Goal: Task Accomplishment & Management: Contribute content

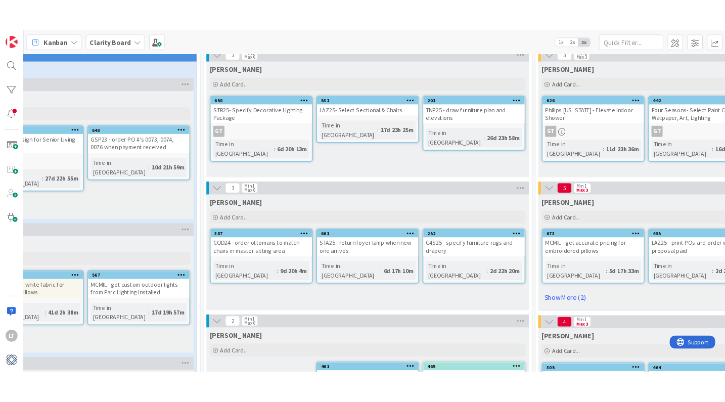
scroll to position [58, 442]
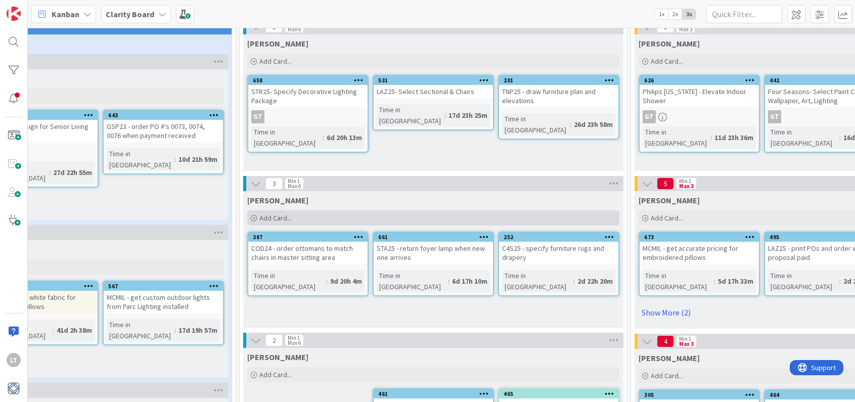
click at [331, 215] on div "Add Card..." at bounding box center [433, 217] width 372 height 15
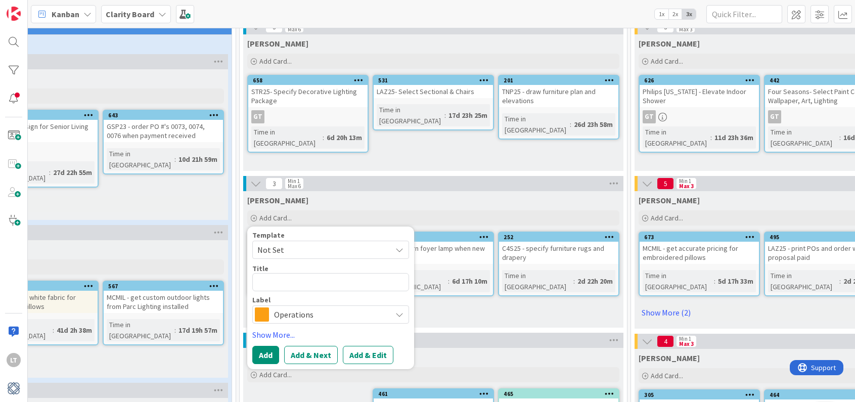
type textarea "x"
type textarea "L"
type textarea "x"
type textarea "LA"
type textarea "x"
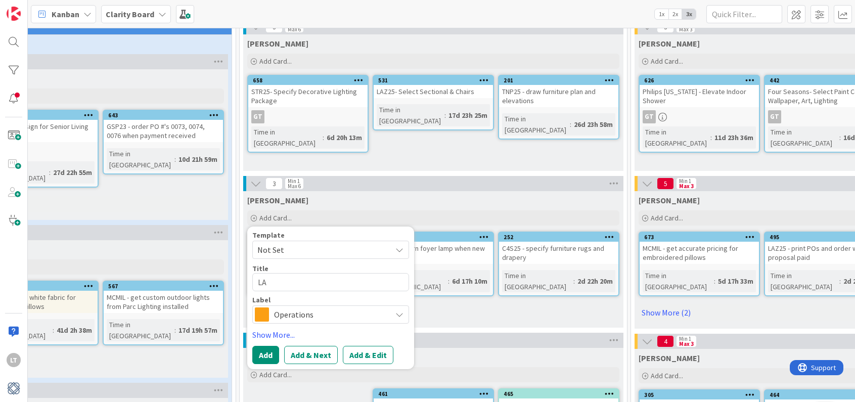
type textarea "LAZ"
type textarea "x"
type textarea "LAZ2"
type textarea "x"
type textarea "LAZ25"
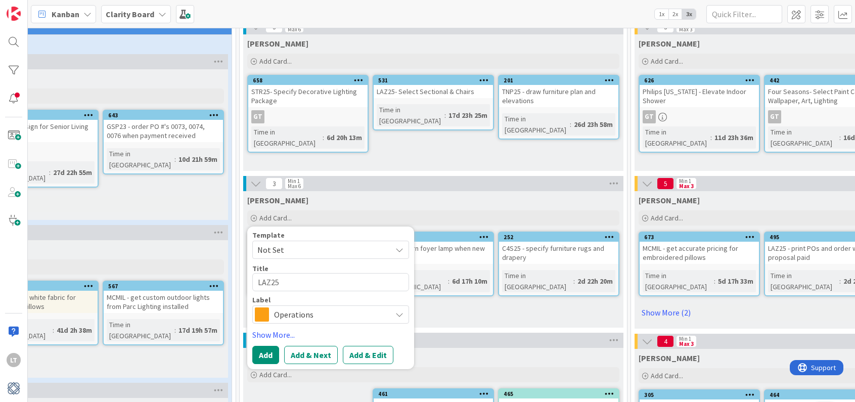
type textarea "x"
type textarea "LAZ25"
type textarea "x"
type textarea "LAZ25 -"
type textarea "x"
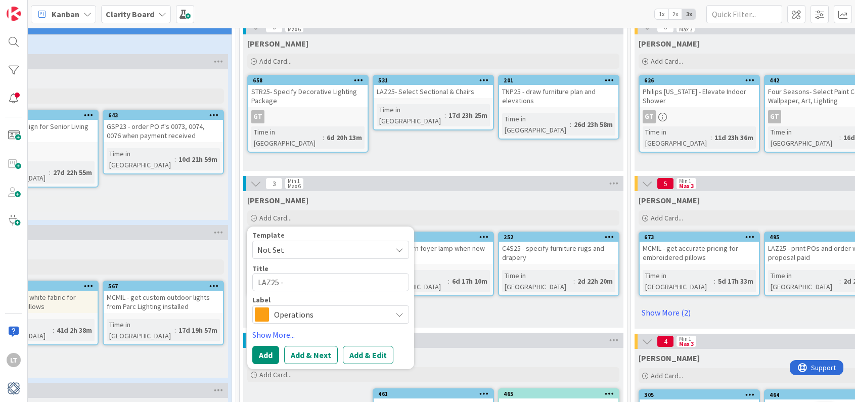
type textarea "LAZ25 -"
type textarea "x"
type textarea "LAZ25 - b"
type textarea "x"
type textarea "LAZ25 - be"
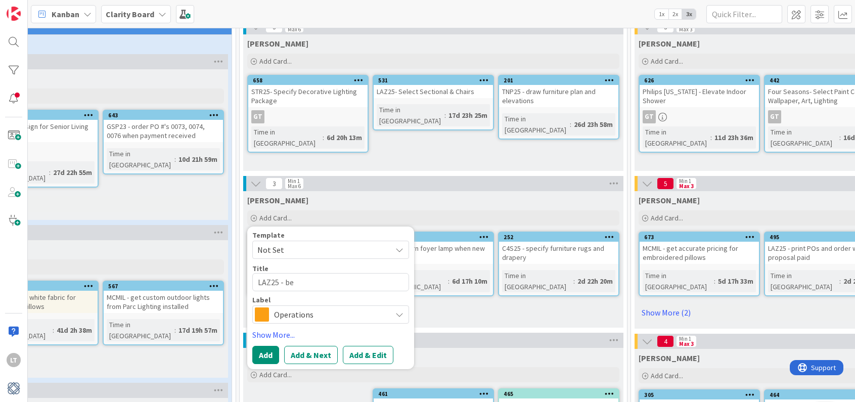
type textarea "x"
type textarea "LAZ25 - bed"
type textarea "x"
type textarea "LAZ25 - bed"
type textarea "x"
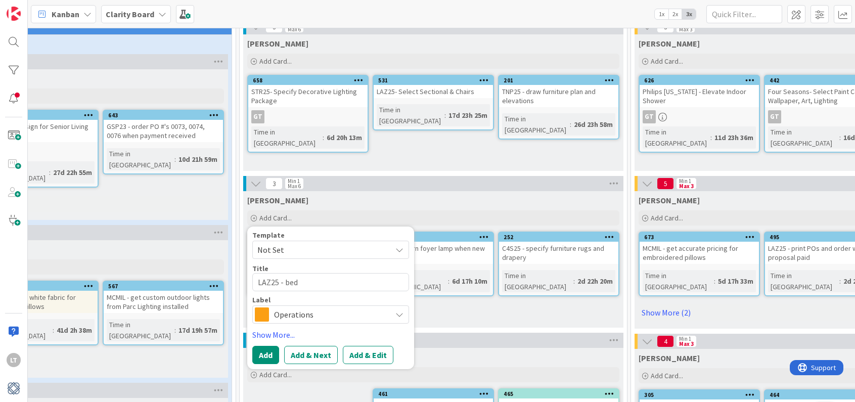
type textarea "LAZ25 - bed 5"
type textarea "x"
type textarea "LAZ25 - bed 5"
type textarea "x"
type textarea "LAZ25 - bed 5 d"
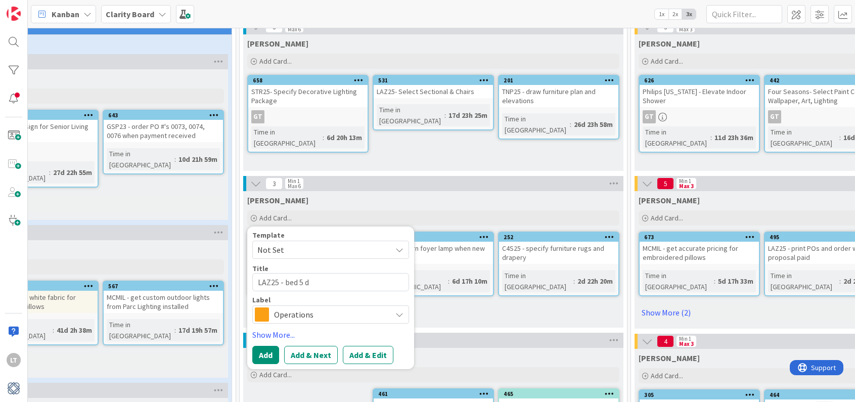
type textarea "x"
type textarea "LAZ25 - bed 5 dr"
type textarea "x"
type textarea "LAZ25 - bed 5 dra"
type textarea "x"
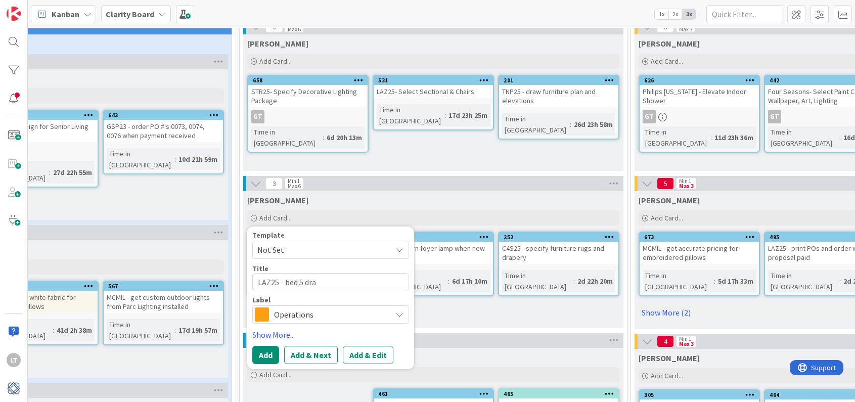
type textarea "LAZ25 - bed 5 drap"
type textarea "x"
type textarea "LAZ25 - bed 5 drape"
type textarea "x"
type textarea "LAZ25 - bed 5 draper"
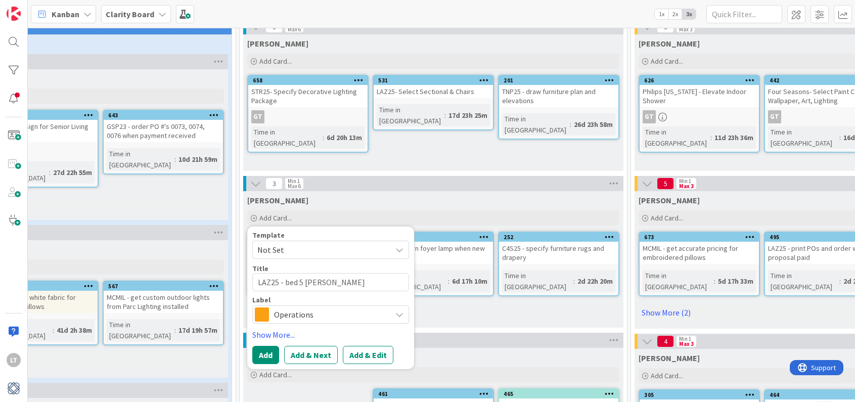
type textarea "x"
type textarea "LAZ25 - bed 5 drapery"
type textarea "x"
type textarea "LAZ25 - bed 5 drapery"
type textarea "x"
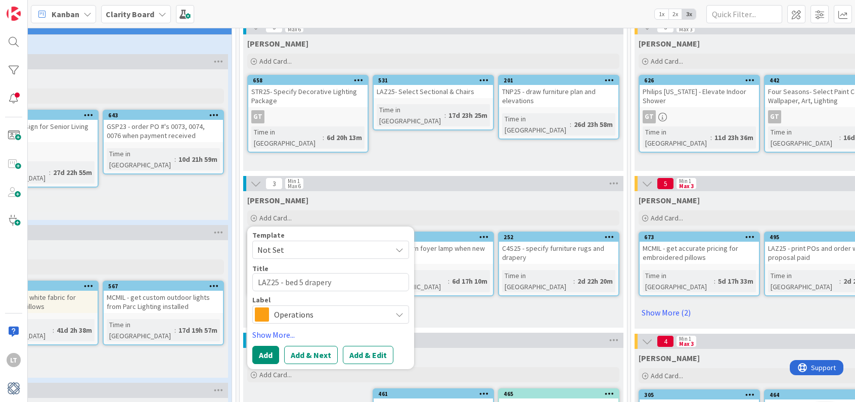
type textarea "LAZ25 - bed 5 drapery f"
type textarea "x"
type textarea "LAZ25 - bed 5 drapery fa"
type textarea "x"
type textarea "LAZ25 - bed 5 drapery fab"
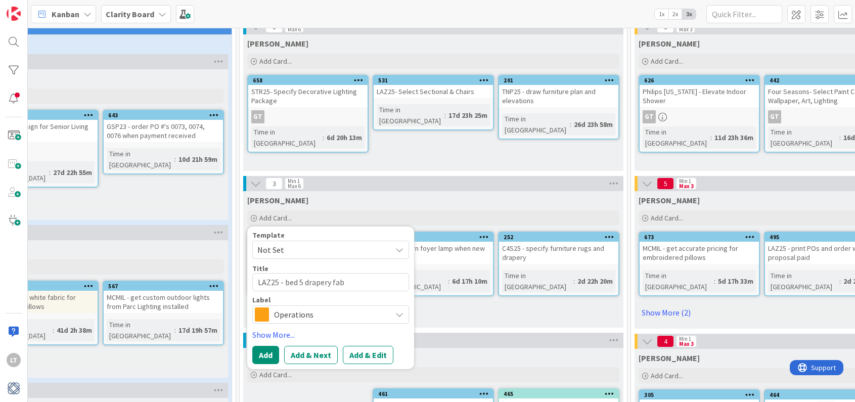
type textarea "x"
type textarea "LAZ25 - bed 5 drapery fabr"
type textarea "x"
type textarea "LAZ25 - bed 5 drapery fabri"
type textarea "x"
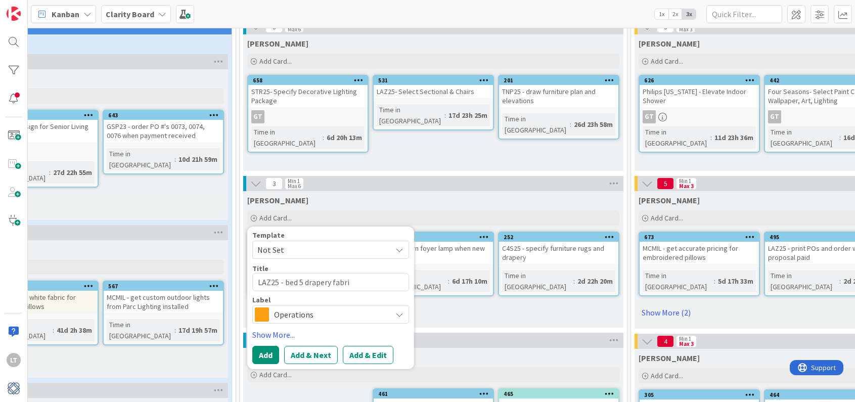
type textarea "LAZ25 - bed 5 drapery fabric"
type textarea "x"
type textarea "LAZ25 - bed 5 drapery fabric"
type textarea "x"
type textarea "LAZ25 - bed 5 drapery fabric n"
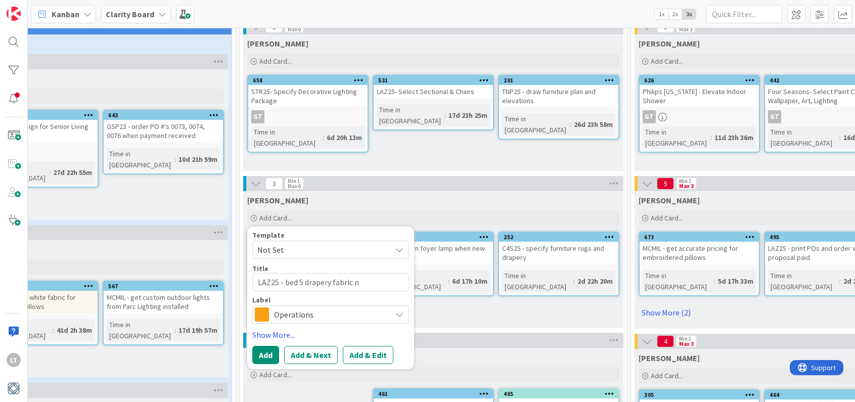
type textarea "x"
type textarea "LAZ25 - bed 5 drapery fabric no"
type textarea "x"
type textarea "LAZ25 - bed 5 drapery fabric n"
type textarea "x"
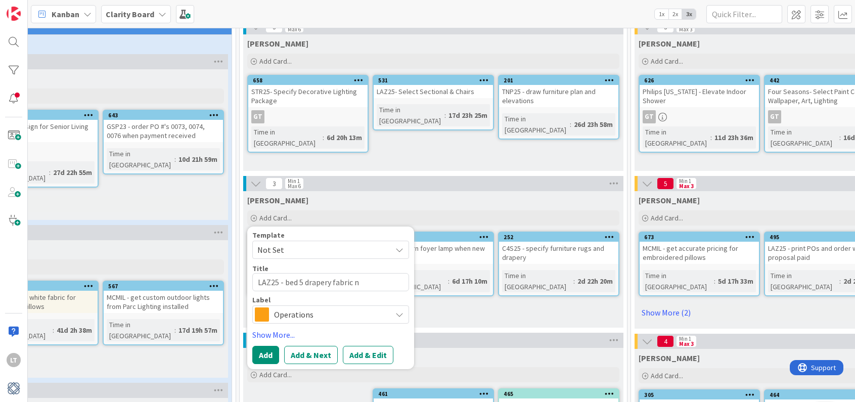
type textarea "LAZ25 - bed 5 drapery fabric"
type textarea "x"
type textarea "LAZ25 - bed 5 drapery fabric"
type textarea "x"
type textarea "LAZ25 - bed 5 drapery fabric"
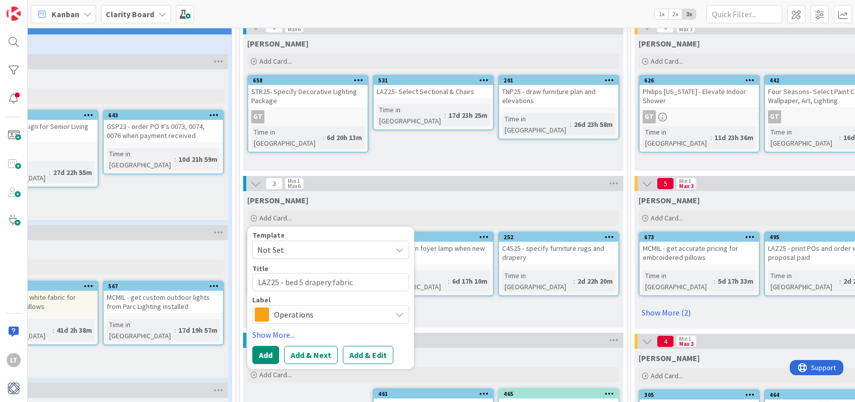
type textarea "x"
type textarea "LAZ25 - bed 5 drapery fabric -"
type textarea "x"
type textarea "LAZ25 - bed 5 drapery fabric -"
type textarea "x"
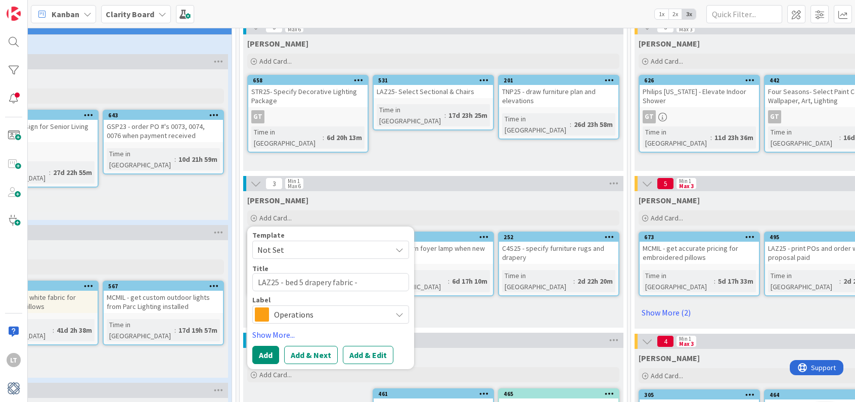
type textarea "LAZ25 - bed 5 drapery fabric - n"
type textarea "x"
type textarea "LAZ25 - bed 5 drapery fabric - no"
type textarea "x"
type textarea "LAZ25 - bed 5 drapery fabric - not"
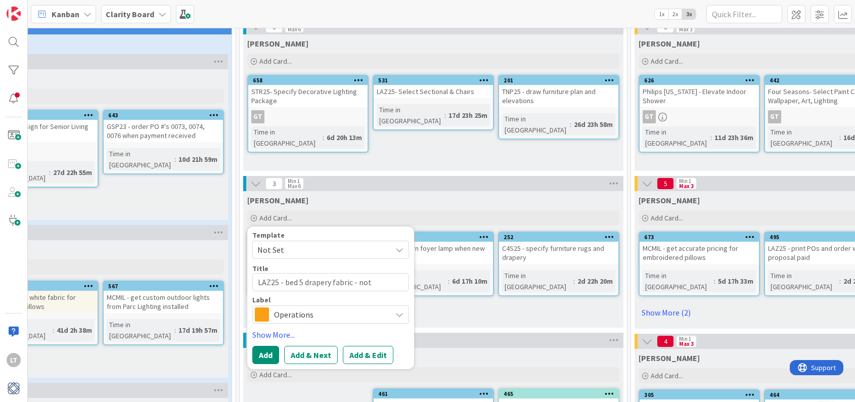
type textarea "x"
type textarea "LAZ25 - bed 5 drapery fabric - not"
type textarea "x"
type textarea "LAZ25 - bed 5 drapery fabric - not s"
type textarea "x"
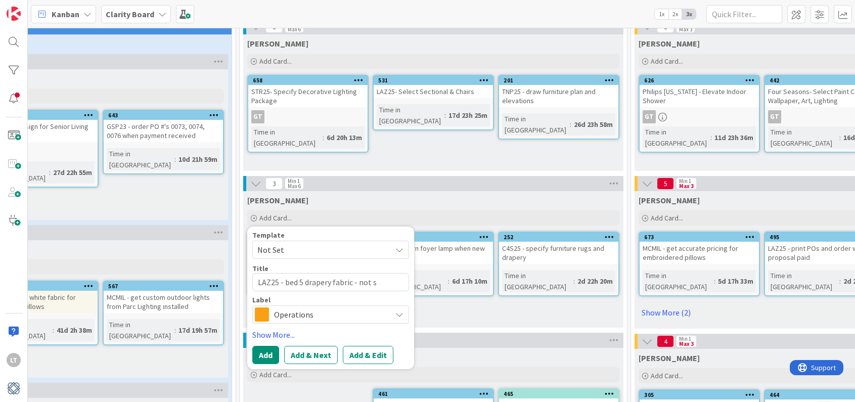
type textarea "LAZ25 - bed 5 drapery fabric - not st"
type textarea "x"
type textarea "LAZ25 - bed 5 drapery fabric - not sto"
type textarea "x"
type textarea "LAZ25 - bed 5 drapery fabric - not st"
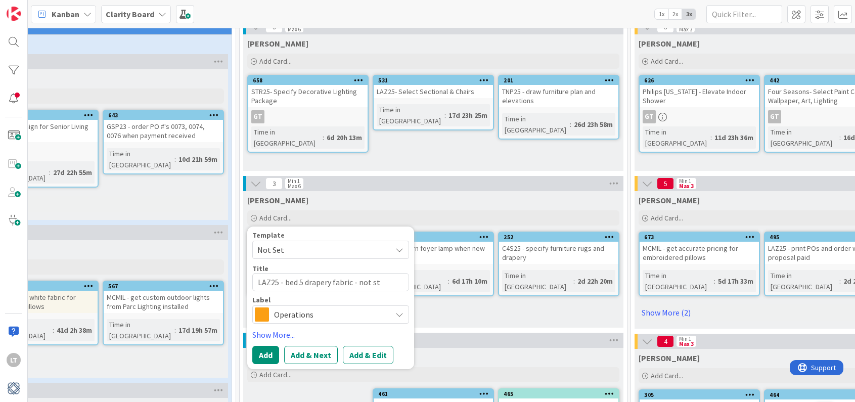
type textarea "x"
type textarea "LAZ25 - bed 5 drapery fabric - not s"
type textarea "x"
type textarea "LAZ25 - bed 5 drapery fabric - not"
type textarea "x"
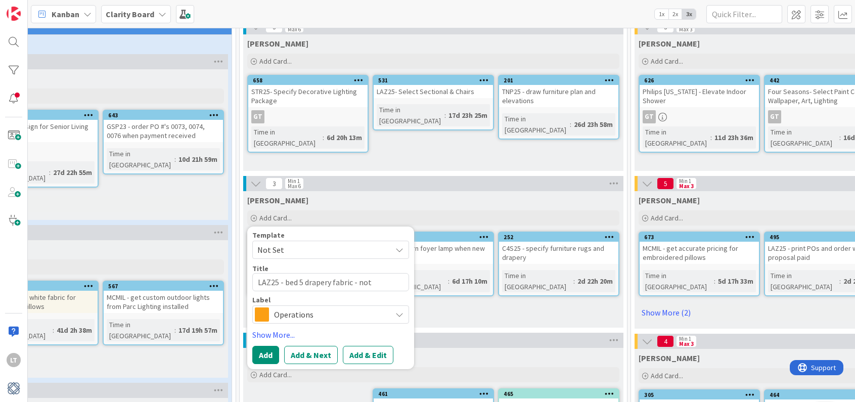
type textarea "LAZ25 - bed 5 drapery fabric - not"
type textarea "x"
type textarea "LAZ25 - bed 5 drapery fabric - no"
type textarea "x"
type textarea "LAZ25 - bed 5 drapery fabric - no"
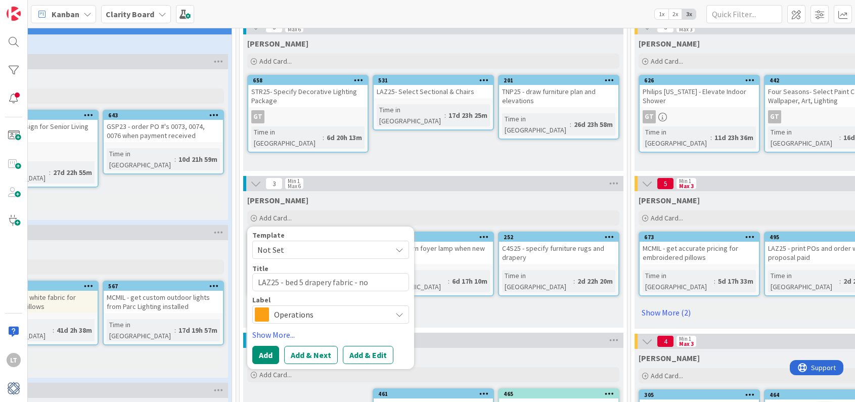
type textarea "x"
type textarea "LAZ25 - bed 5 drapery fabric - no s"
type textarea "x"
type textarea "LAZ25 - bed 5 drapery fabric - no st"
type textarea "x"
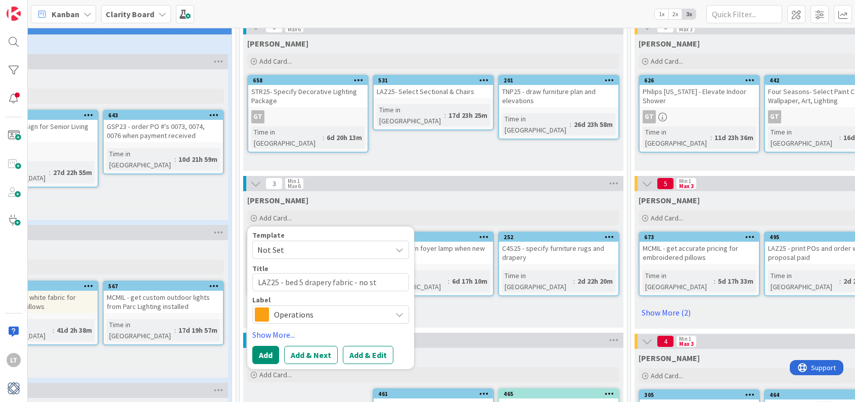
type textarea "LAZ25 - bed 5 drapery fabric - no sto"
type textarea "x"
type textarea "LAZ25 - bed 5 drapery fabric - no stoc"
type textarea "x"
type textarea "LAZ25 - bed 5 drapery fabric - no stock"
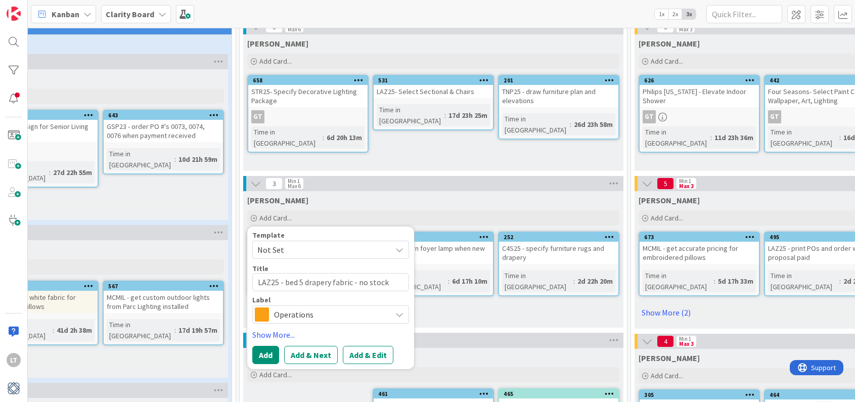
type textarea "x"
type textarea "LAZ25 - bed 5 drapery fabric - no stock"
type textarea "x"
type textarea "LAZ25 - bed 5 drapery fabric - no stock i"
type textarea "x"
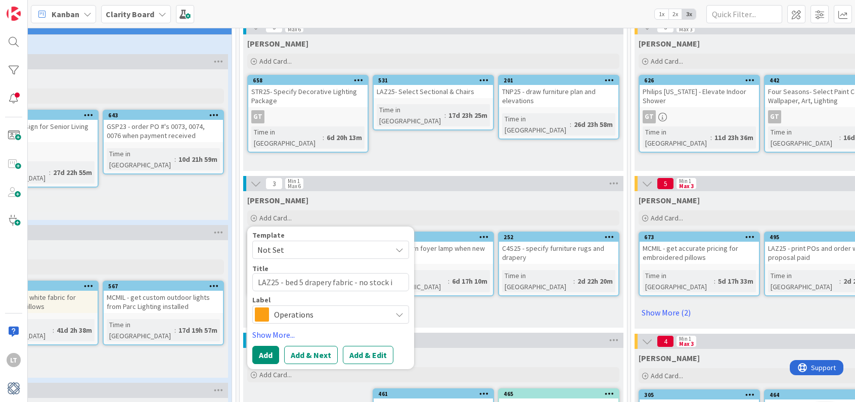
type textarea "LAZ25 - bed 5 drapery fabric - no stock"
type textarea "x"
type textarea "LAZ25 - bed 5 drapery fabric - no stock u"
type textarea "x"
type textarea "LAZ25 - bed 5 drapery fabric - no stock un"
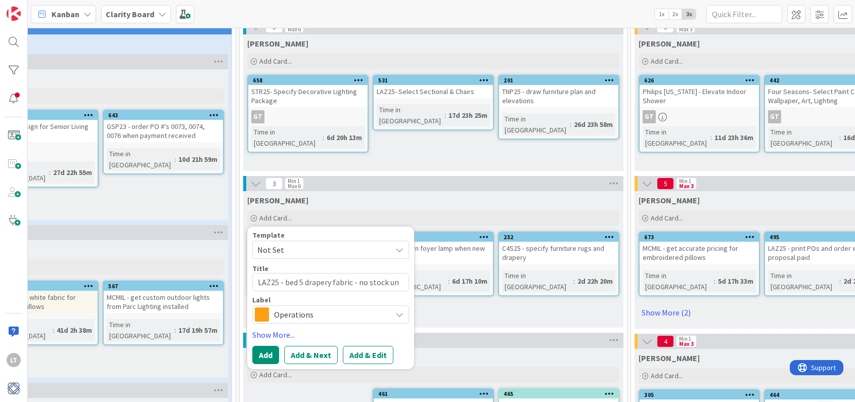
type textarea "x"
type textarea "LAZ25 - bed 5 drapery fabric - no stock unt"
type textarea "x"
type textarea "LAZ25 - bed 5 drapery fabric - no stock unti"
type textarea "x"
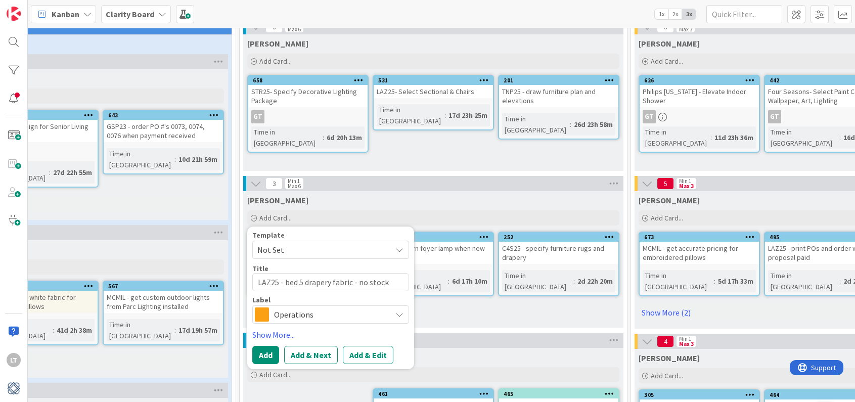
type textarea "LAZ25 - bed 5 drapery fabric - no stock until"
type textarea "x"
type textarea "LAZ25 - bed 5 drapery fabric - no stock until"
type textarea "x"
type textarea "LAZ25 - bed 5 drapery fabric - no stock until D"
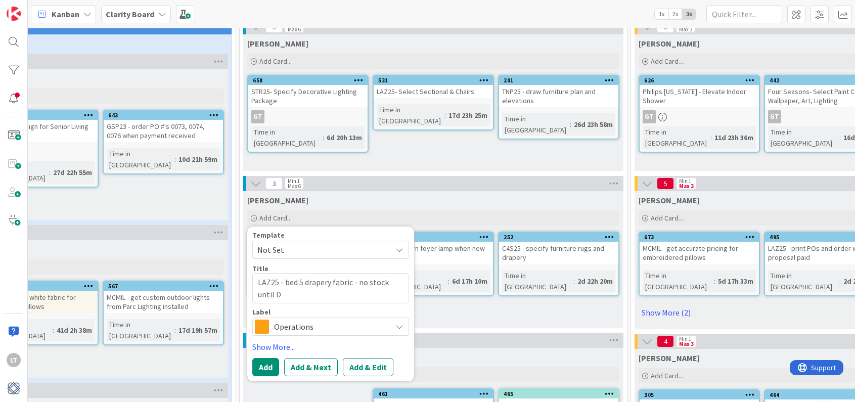
type textarea "x"
type textarea "LAZ25 - bed 5 drapery fabric - no stock until De"
type textarea "x"
type textarea "LAZ25 - bed 5 drapery fabric - no stock until Dem"
type textarea "x"
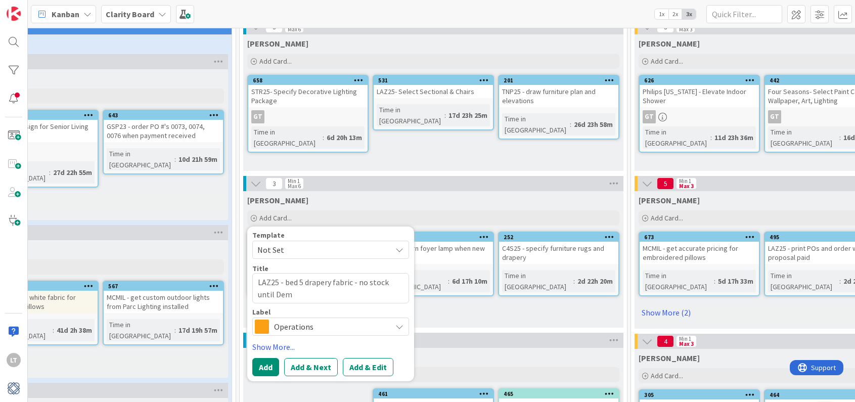
type textarea "LAZ25 - bed 5 drapery fabric - no stock until De"
type textarea "x"
type textarea "LAZ25 - bed 5 drapery fabric - no stock until Dec"
type textarea "x"
type textarea "LAZ25 - bed 5 drapery fabric - no stock until Dece"
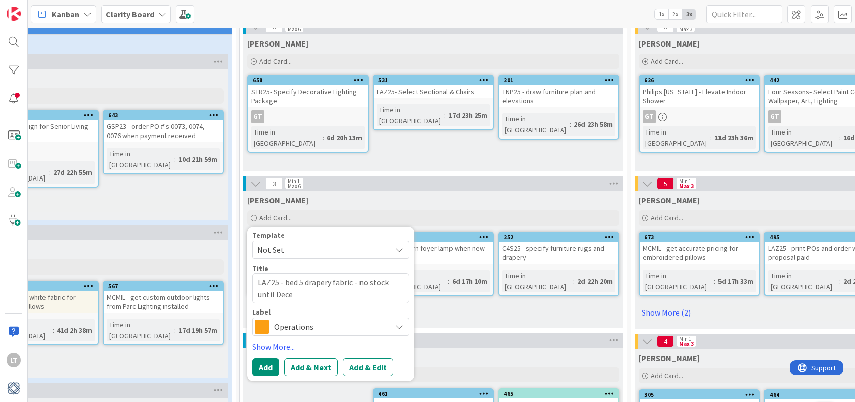
type textarea "x"
type textarea "LAZ25 - bed 5 drapery fabric - no stock until Decem"
type textarea "x"
type textarea "LAZ25 - bed 5 drapery fabric - no stock until Decemb"
type textarea "x"
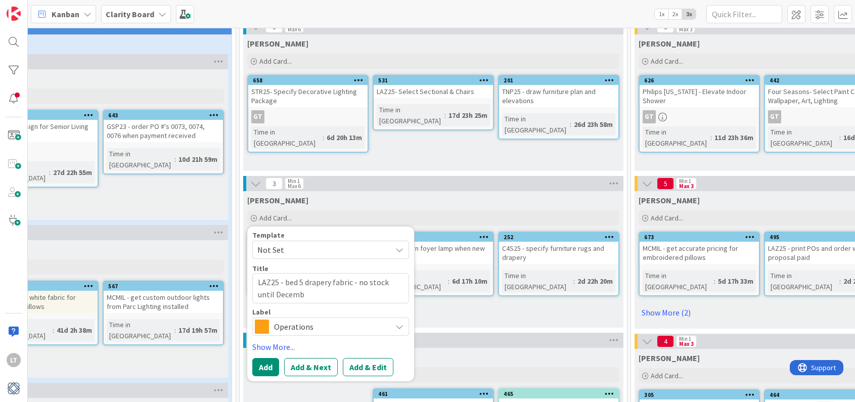
type textarea "LAZ25 - bed 5 drapery fabric - no stock until Decembe"
type textarea "x"
type textarea "LAZ25 - bed 5 drapery fabric - no stock until December"
drag, startPoint x: 286, startPoint y: 282, endPoint x: 296, endPoint y: 282, distance: 10.6
click at [286, 282] on textarea "LAZ25 - bed 5 drapery fabric - no stock until December" at bounding box center [330, 288] width 157 height 30
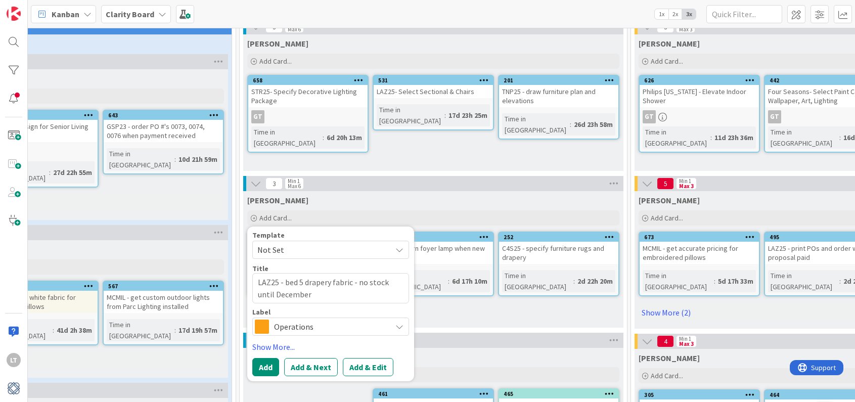
type textarea "x"
type textarea "LAZ25 - dbed 5 drapery fabric - no stock until December"
type textarea "x"
type textarea "LAZ25 - dibed 5 drapery fabric - no stock until December"
type textarea "x"
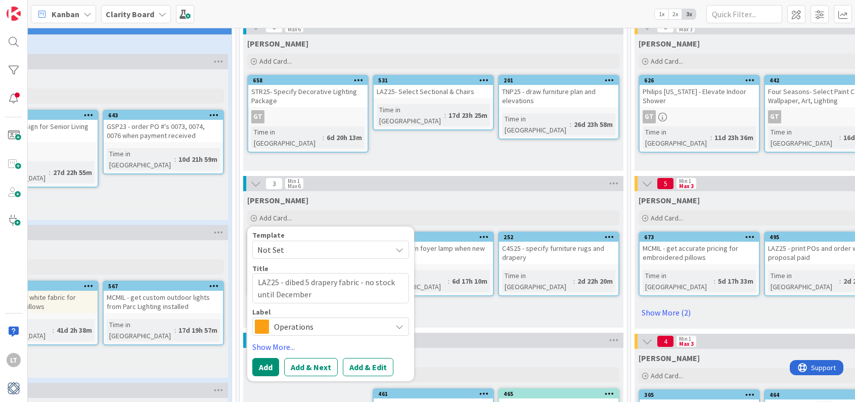
type textarea "LAZ25 - disbed 5 drapery fabric - no stock until December"
type textarea "x"
type textarea "LAZ25 - discbed 5 drapery fabric - no stock until December"
type textarea "x"
type textarea "LAZ25 - discubed 5 drapery fabric - no stock until December"
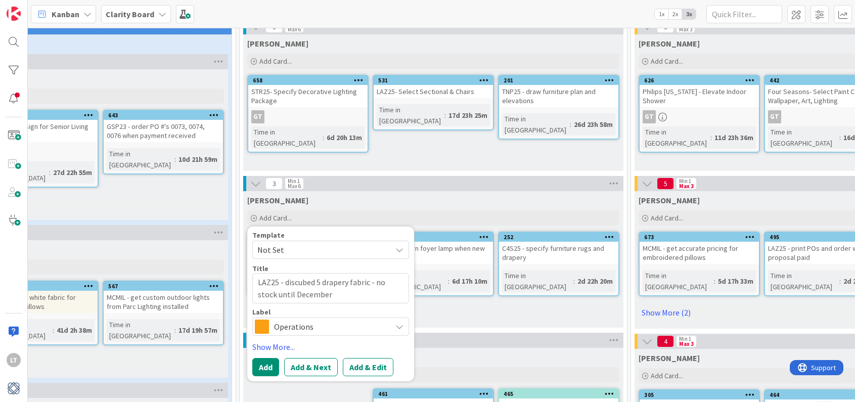
type textarea "x"
type textarea "LAZ25 - discutbed 5 drapery fabric - no stock until December"
type textarea "x"
type textarea "LAZ25 - discutsbed 5 drapery fabric - no stock until December"
type textarea "x"
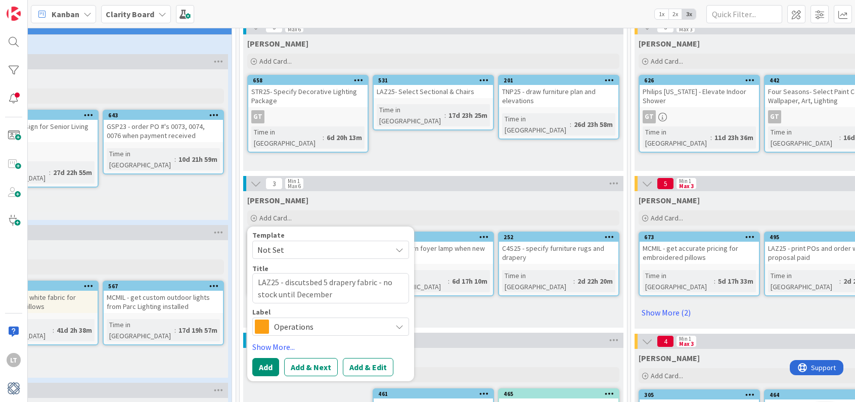
type textarea "LAZ25 - discutssbed 5 drapery fabric - no stock until December"
type textarea "x"
click at [295, 287] on textarea "LAZ25 - discuss bed 5 drapery fabric - no stock until December" at bounding box center [330, 288] width 157 height 30
click at [307, 283] on textarea "LAZ25 - discuss bed 5 drapery fabric - no stock until December" at bounding box center [330, 288] width 157 height 30
drag, startPoint x: 297, startPoint y: 300, endPoint x: 386, endPoint y: 295, distance: 89.1
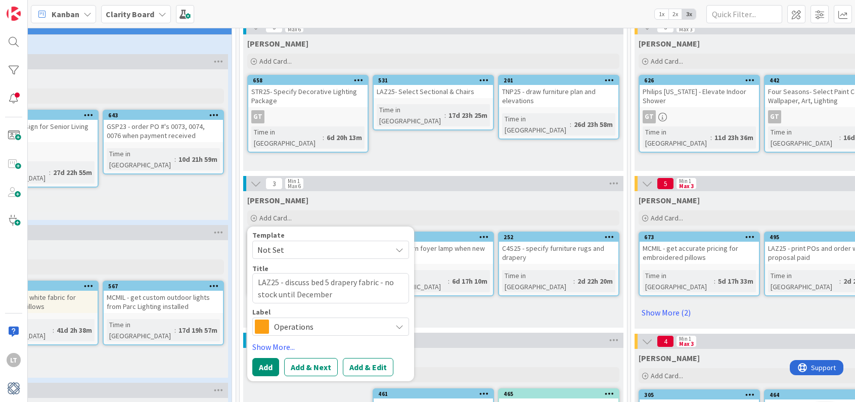
click at [386, 295] on textarea "LAZ25 - discuss bed 5 drapery fabric - no stock until December" at bounding box center [330, 288] width 157 height 30
type textarea "LAZ25 - discuss bed 5 drapery fabric - no stock until December"
click at [286, 323] on span "Operations" at bounding box center [330, 326] width 112 height 14
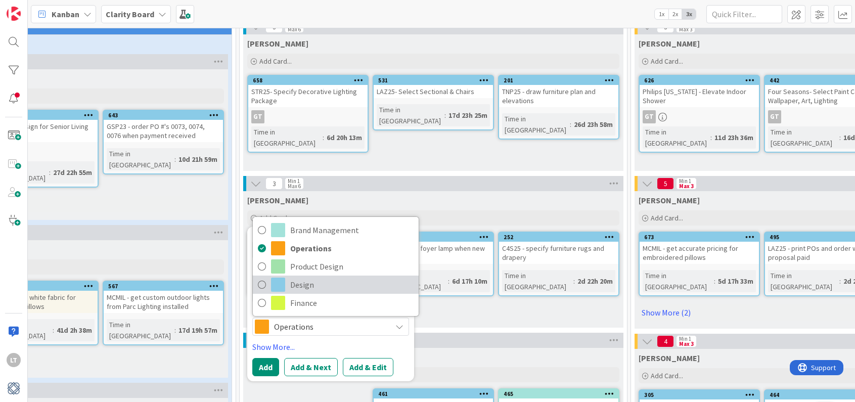
click at [283, 285] on span at bounding box center [278, 284] width 14 height 14
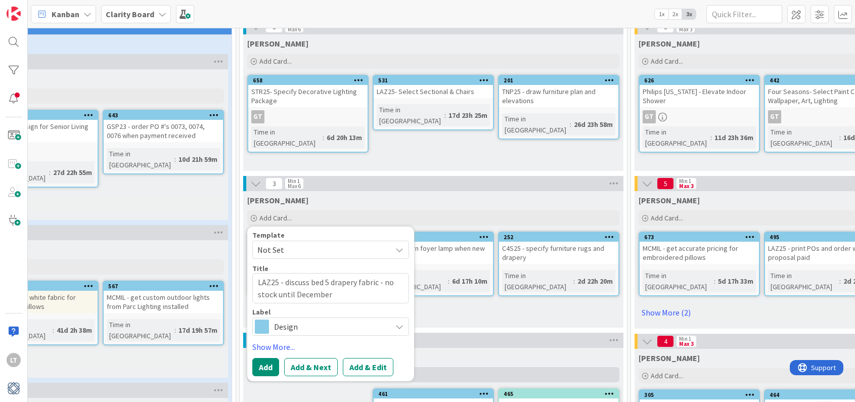
click at [259, 368] on button "Add" at bounding box center [265, 367] width 27 height 18
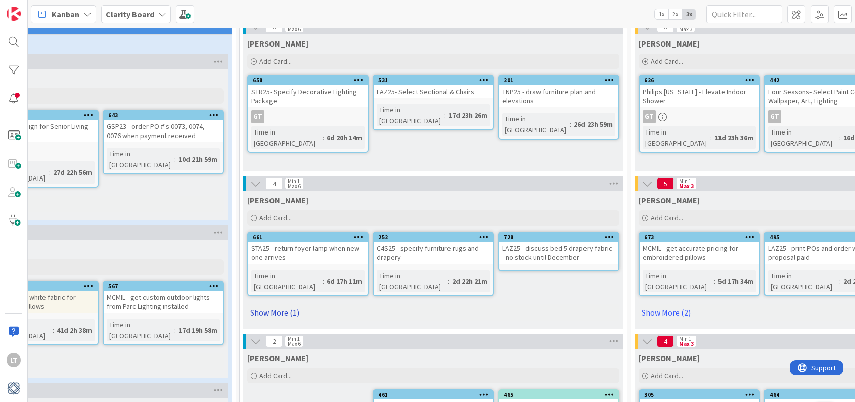
click at [286, 304] on link "Show More (1)" at bounding box center [433, 312] width 372 height 16
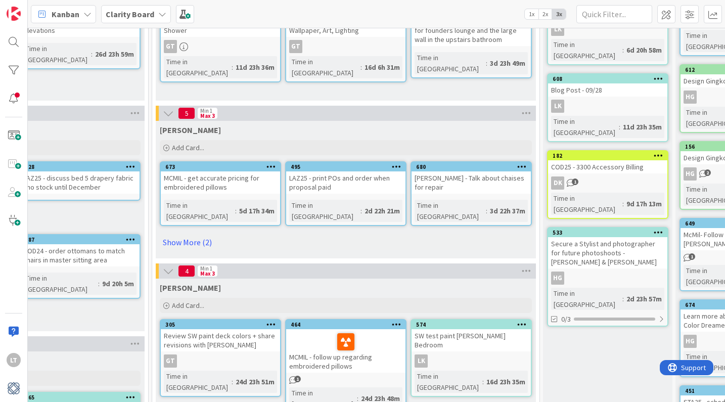
scroll to position [148, 921]
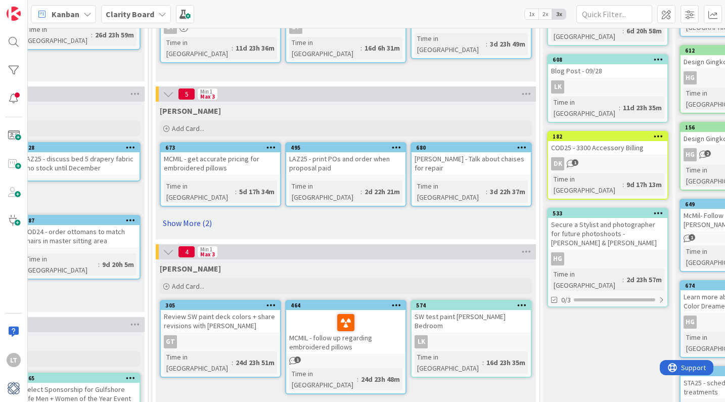
click at [196, 215] on link "Show More (2)" at bounding box center [346, 223] width 372 height 16
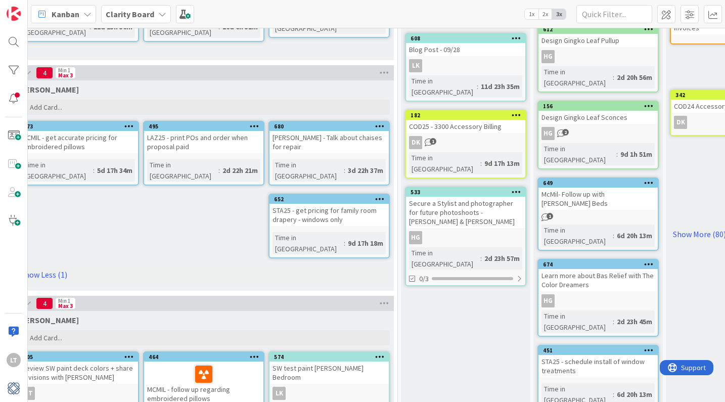
scroll to position [170, 1063]
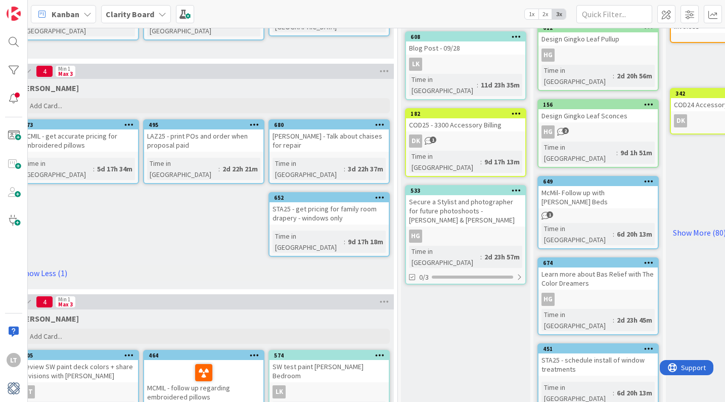
click at [545, 211] on icon "1" at bounding box center [545, 215] width 9 height 9
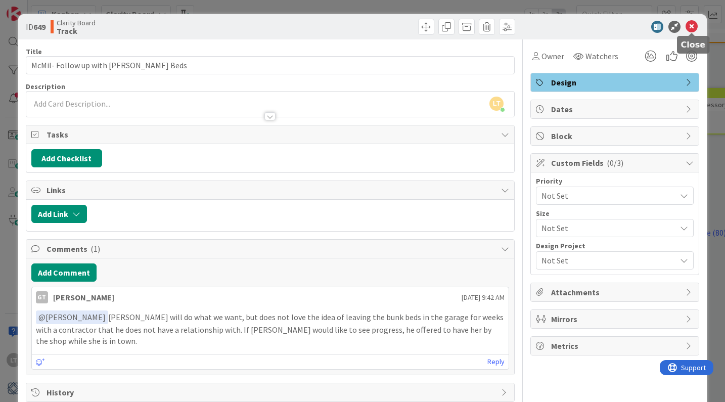
click at [689, 26] on icon at bounding box center [691, 27] width 12 height 12
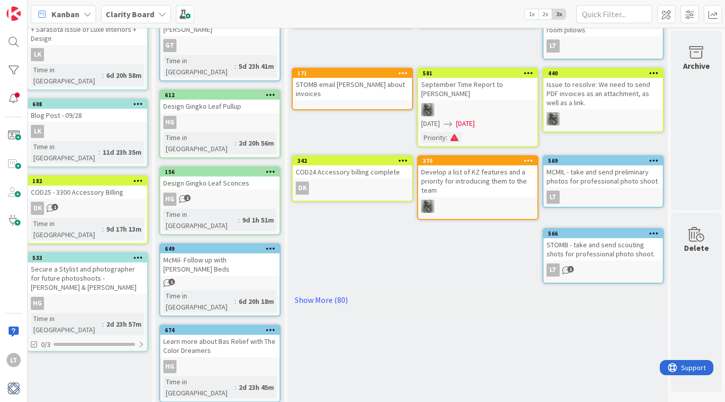
scroll to position [111, 1441]
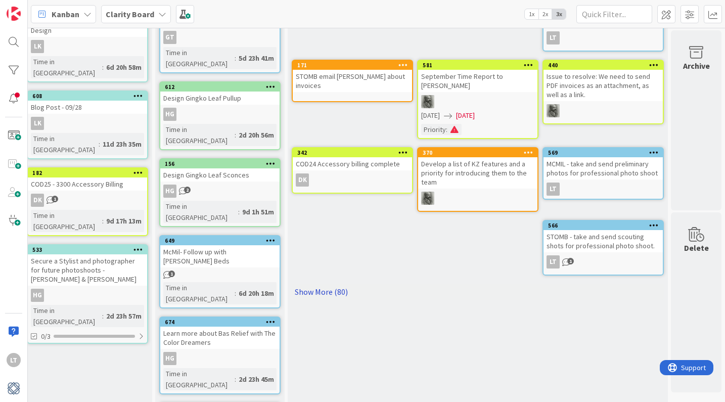
click at [317, 283] on link "Show More (80)" at bounding box center [478, 291] width 372 height 16
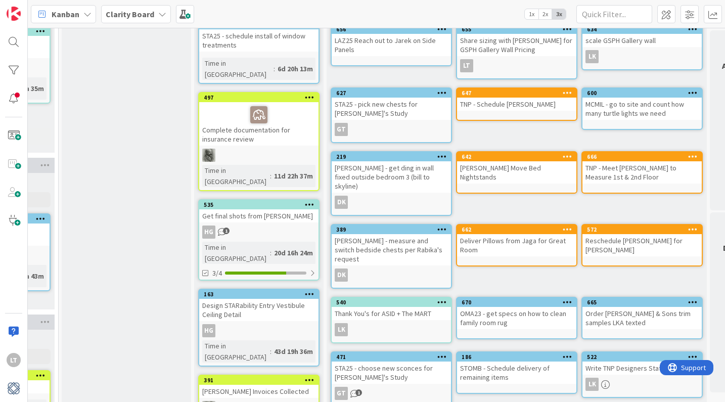
scroll to position [497, 1401]
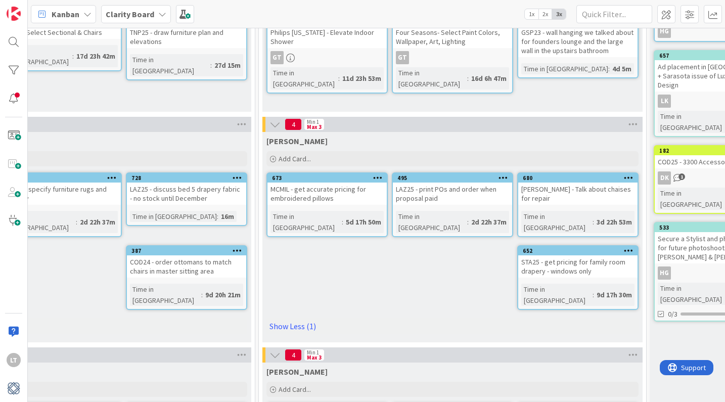
scroll to position [114, 814]
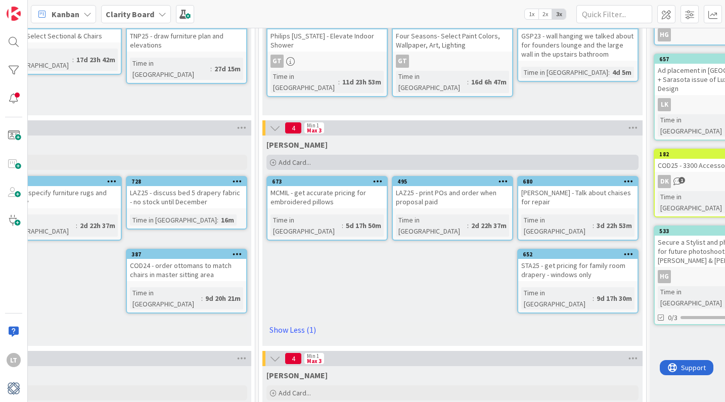
click at [323, 157] on div "Add Card..." at bounding box center [452, 162] width 372 height 15
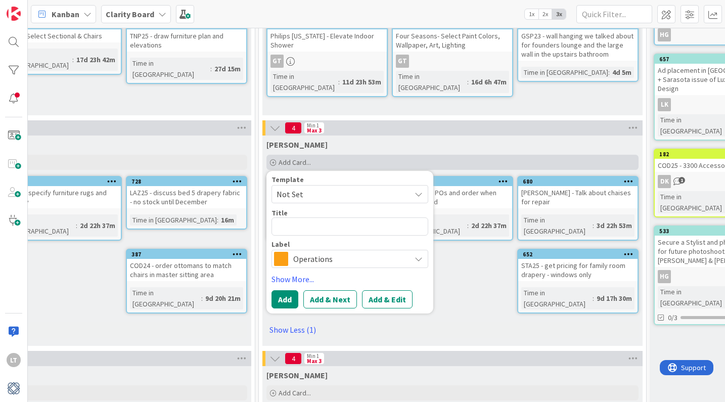
type textarea "x"
type textarea "M"
type textarea "x"
type textarea "MC"
type textarea "x"
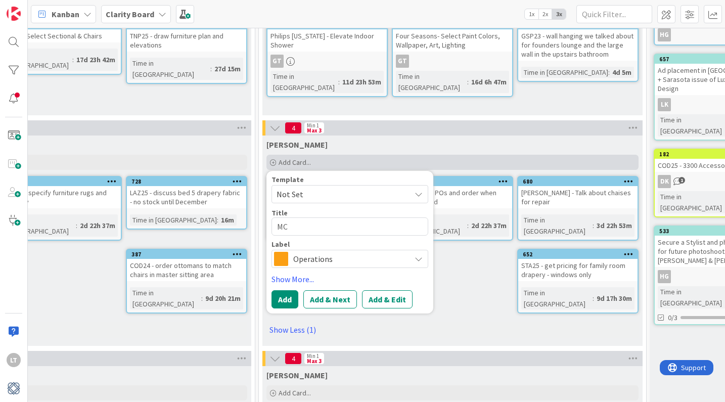
type textarea "MCM"
type textarea "x"
type textarea "MCMI"
type textarea "x"
type textarea "MCMIL"
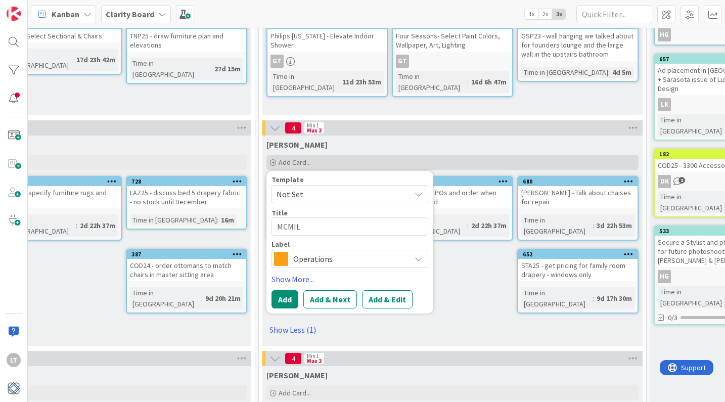
type textarea "x"
type textarea "MCMIL."
type textarea "x"
type textarea "MCMIL. -"
type textarea "x"
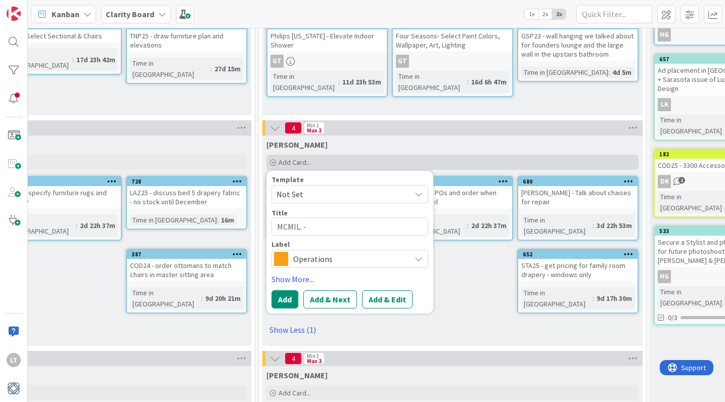
type textarea "MCMIL. -"
type textarea "x"
type textarea "MCMIL. -"
type textarea "x"
type textarea "MCMIL."
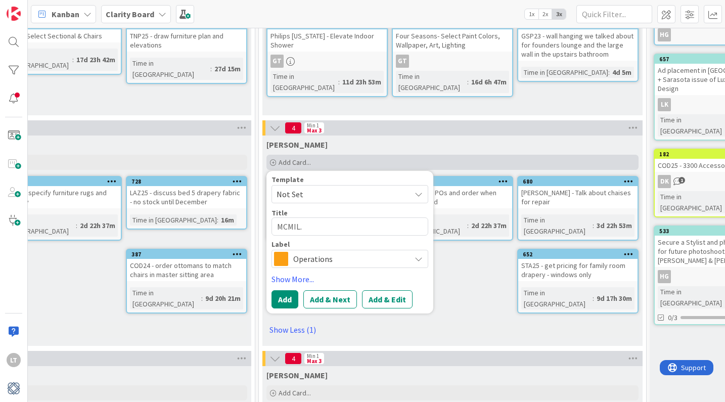
type textarea "x"
type textarea "MCMIL."
type textarea "x"
type textarea "MCMIL"
type textarea "x"
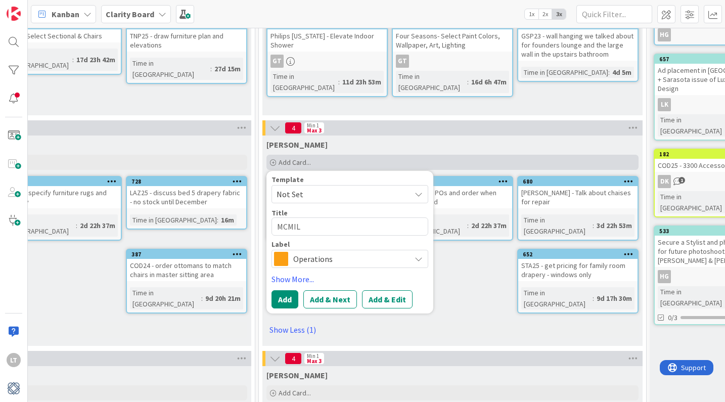
type textarea "MCMIL"
type textarea "x"
type textarea "MCMIL -"
type textarea "x"
type textarea "MCMIL -"
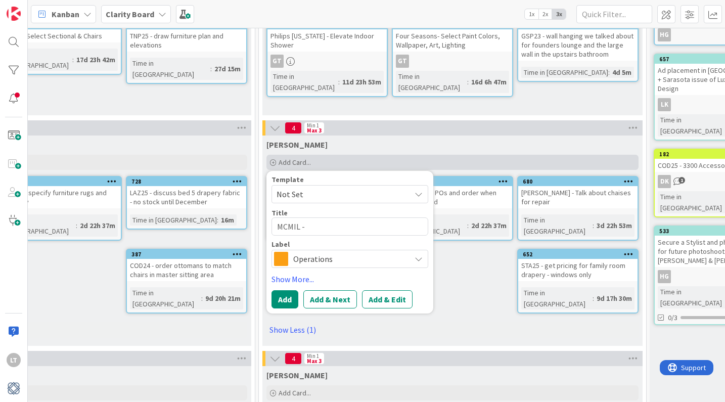
type textarea "x"
type textarea "MCMIL - u"
type textarea "x"
type textarea "MCMIL - up"
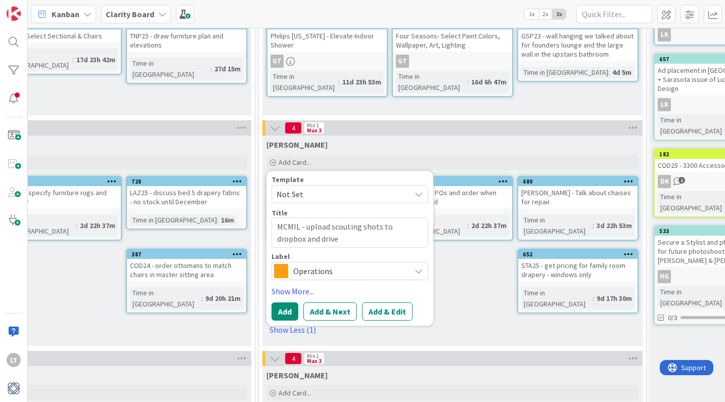
click at [303, 274] on span "Operations" at bounding box center [349, 271] width 112 height 14
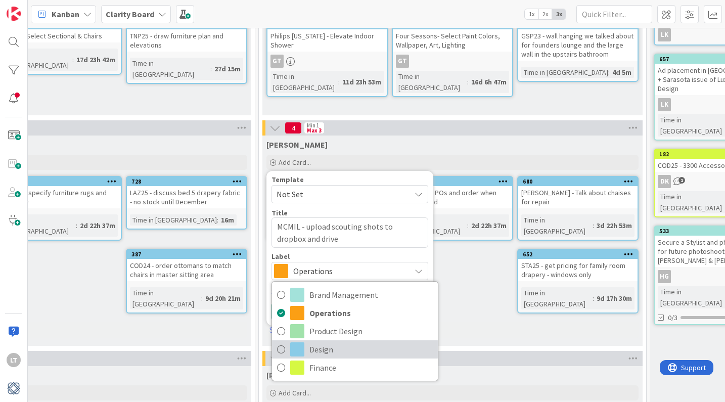
click at [282, 350] on icon at bounding box center [281, 349] width 8 height 15
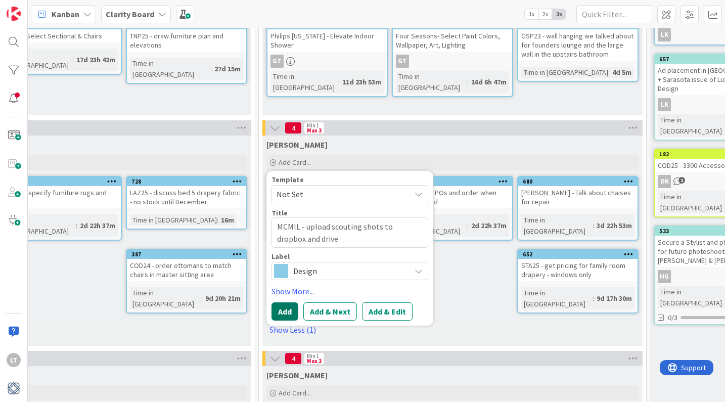
click at [280, 308] on button "Add" at bounding box center [284, 311] width 27 height 18
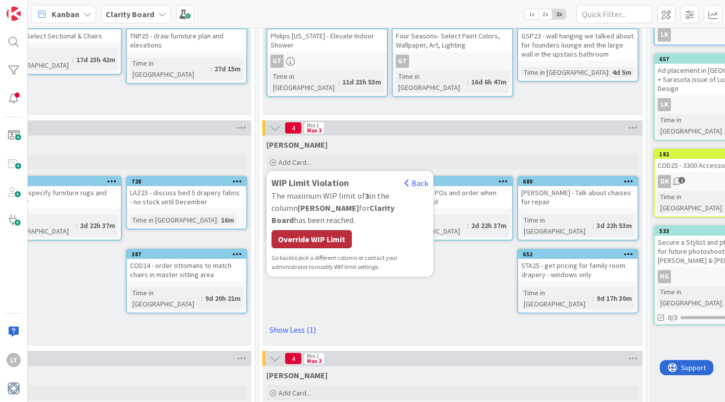
click at [301, 230] on div "Override WIP Limit" at bounding box center [311, 239] width 80 height 18
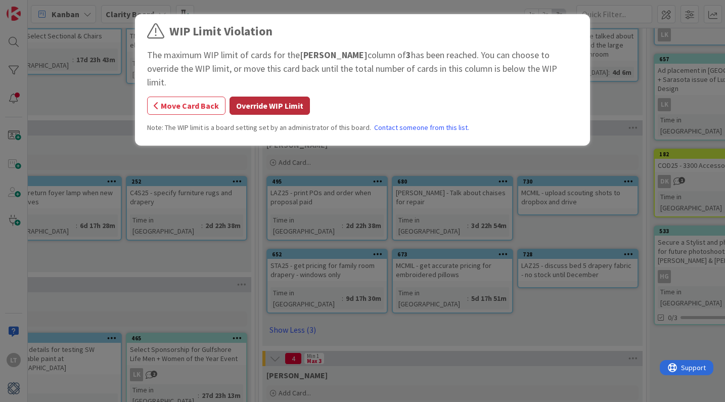
click at [266, 97] on button "Override WIP Limit" at bounding box center [269, 106] width 80 height 18
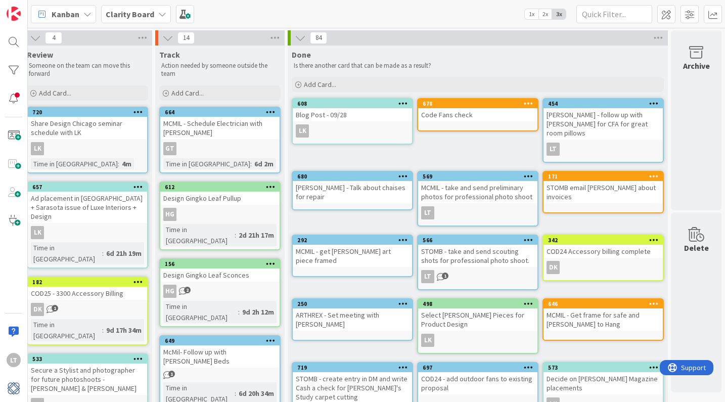
scroll to position [0, 1441]
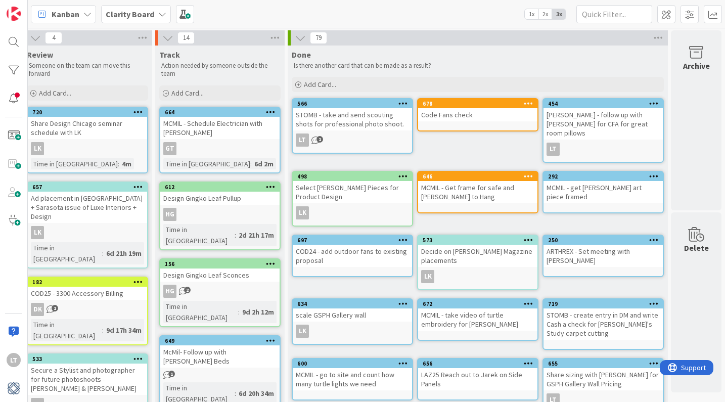
click at [315, 137] on icon "1" at bounding box center [315, 140] width 9 height 9
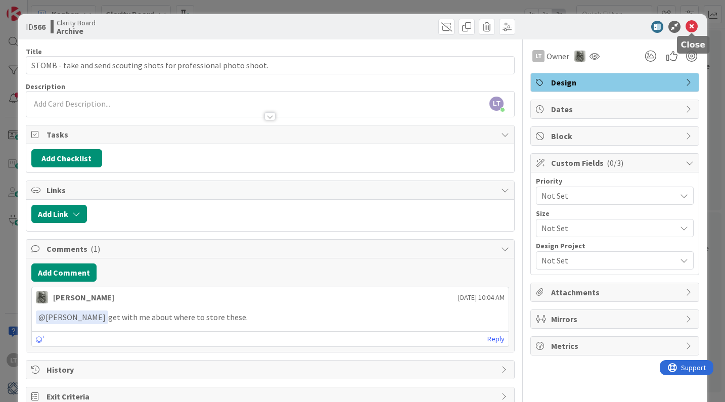
click at [695, 29] on icon at bounding box center [691, 27] width 12 height 12
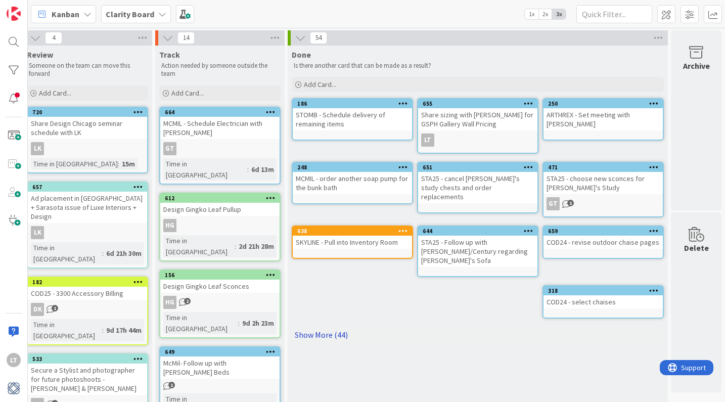
click at [333, 326] on link "Show More (44)" at bounding box center [478, 334] width 372 height 16
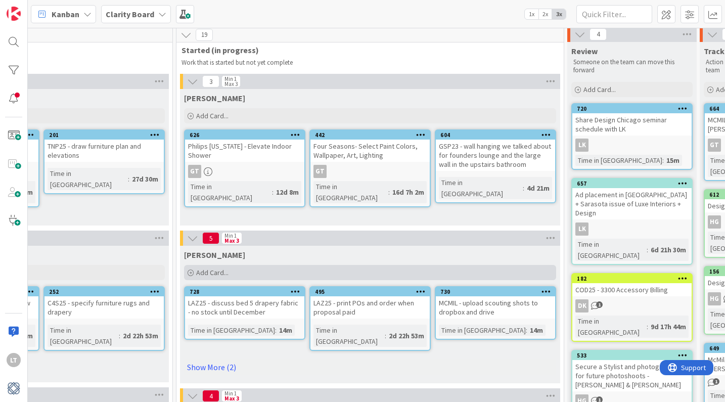
scroll to position [4, 895]
click at [261, 270] on div "Add Card..." at bounding box center [371, 272] width 372 height 15
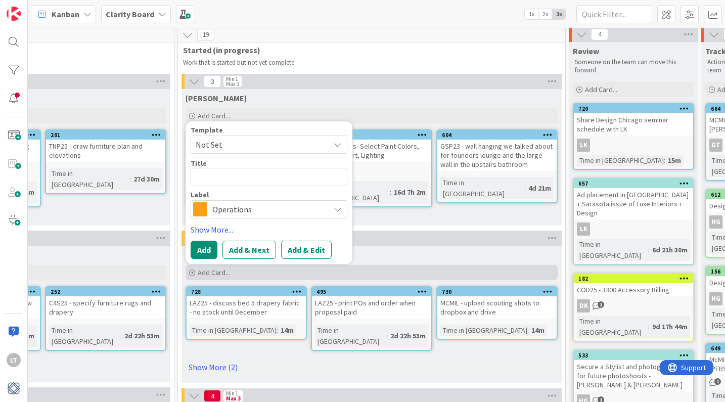
type textarea "x"
type textarea "C"
type textarea "x"
type textarea "CO"
type textarea "x"
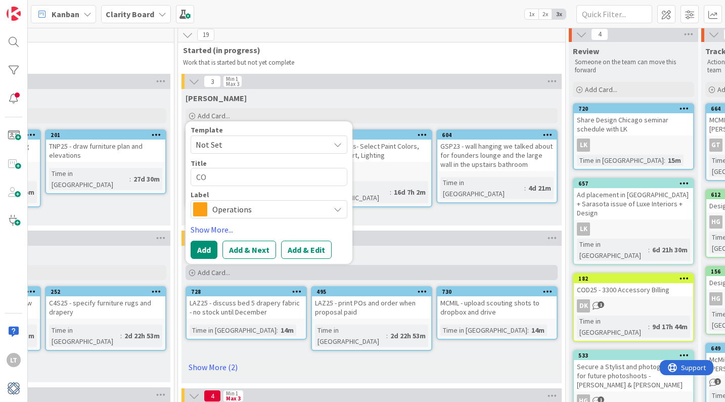
type textarea "COD"
type textarea "x"
type textarea "COD2"
type textarea "x"
type textarea "COD25"
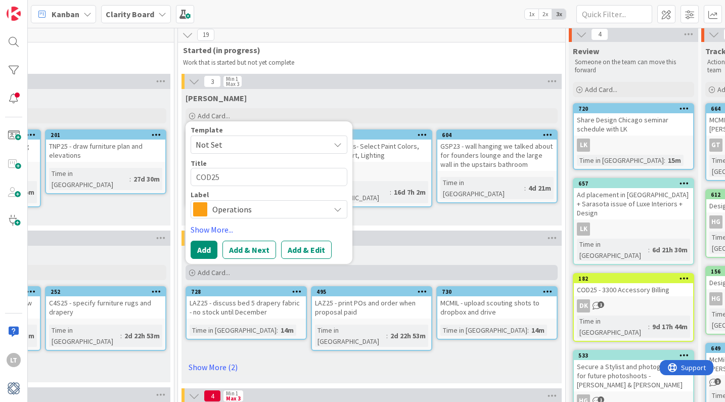
type textarea "x"
type textarea "COD2"
type textarea "x"
type textarea "COD24"
type textarea "x"
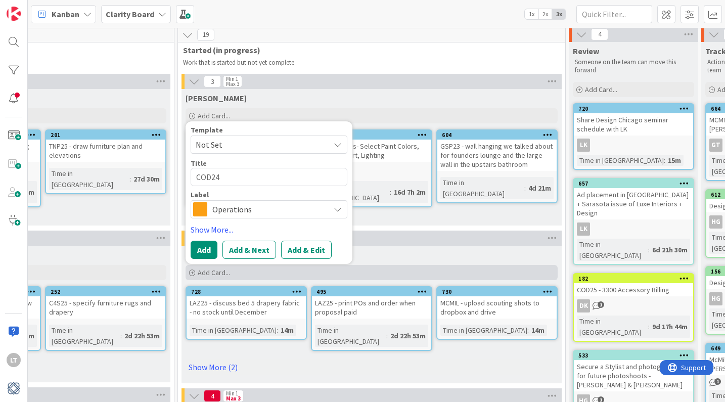
type textarea "COD24"
type textarea "x"
type textarea "COD24 -"
type textarea "x"
type textarea "COD24 -"
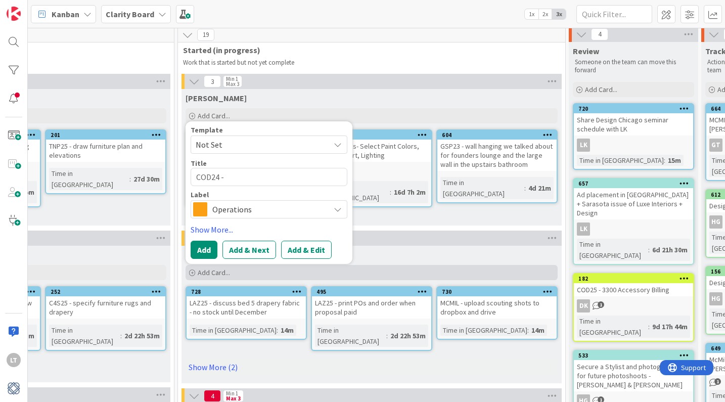
type textarea "x"
type textarea "COD24 - O"
type textarea "x"
type textarea "COD24 - OR"
type textarea "x"
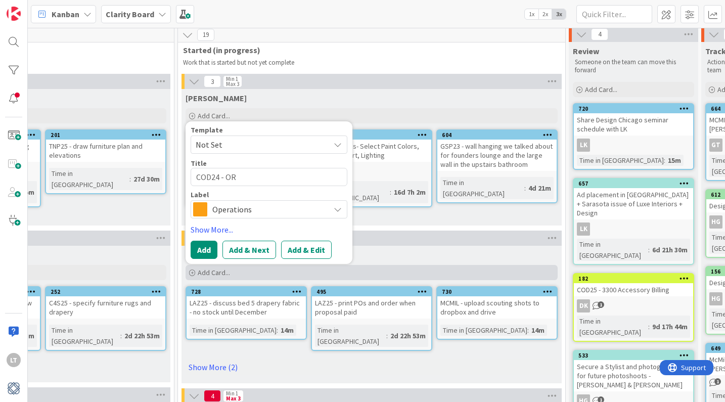
type textarea "COD24 - ORD"
type textarea "x"
type textarea "COD24 - ORDE"
type textarea "x"
type textarea "COD24 - ORDER"
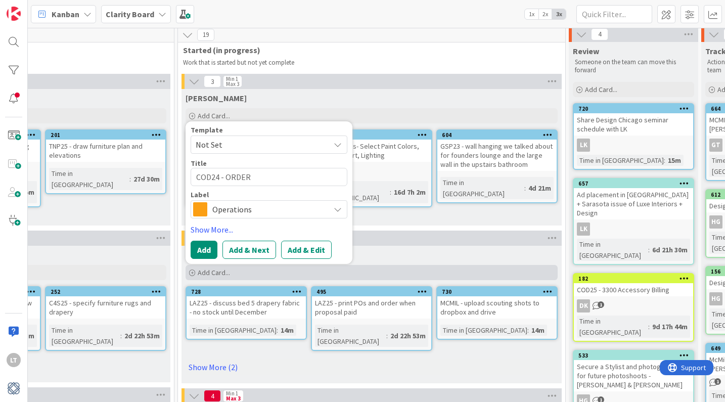
type textarea "x"
type textarea "COD24 - ORDE"
type textarea "x"
type textarea "COD24 - ORD"
type textarea "x"
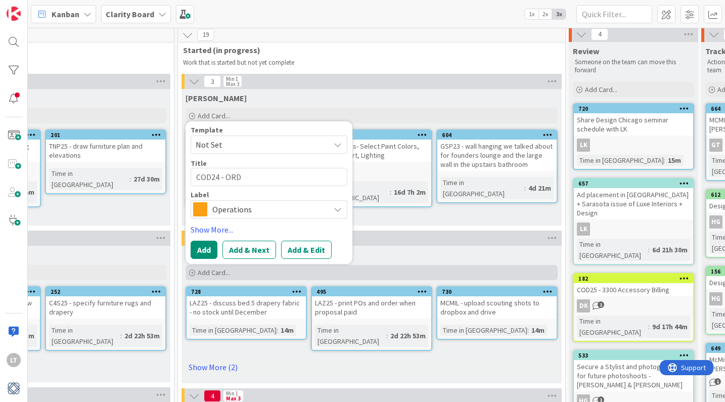
type textarea "COD24 - OR"
type textarea "x"
type textarea "COD24 - O"
type textarea "x"
type textarea "COD24 -"
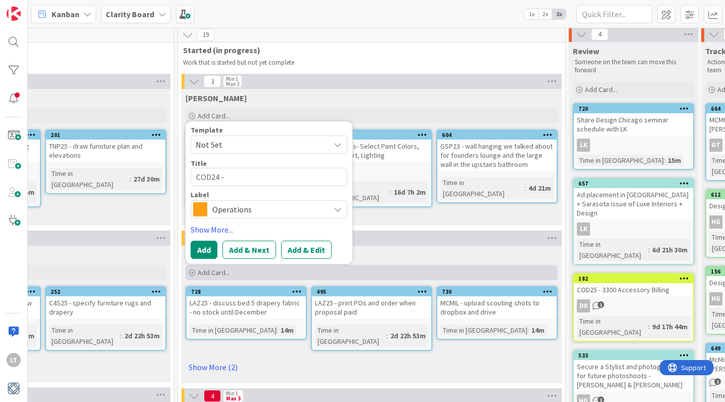
type textarea "x"
type textarea "COD24 - o"
type textarea "x"
type textarea "COD24 - or"
type textarea "x"
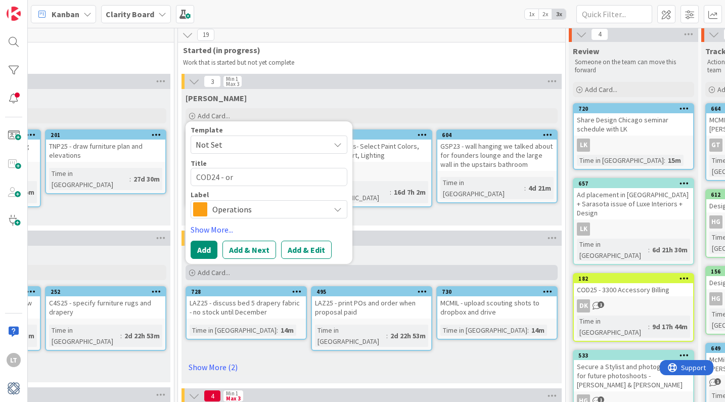
type textarea "COD24 - ord"
type textarea "x"
type textarea "COD24 - orde"
type textarea "x"
type textarea "COD24 - order"
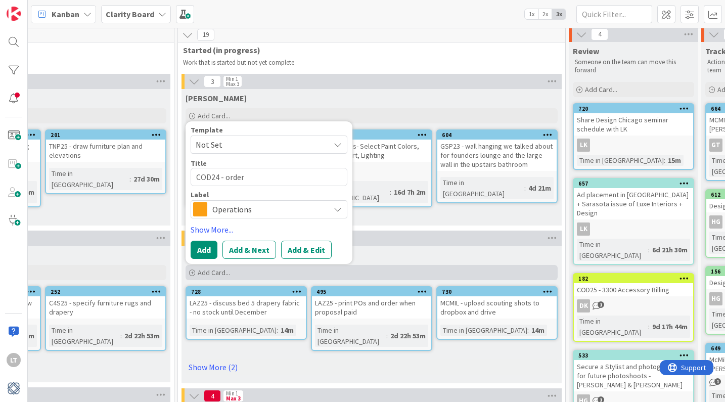
type textarea "x"
type textarea "COD24 - order"
type textarea "x"
type textarea "COD24 - order i"
type textarea "x"
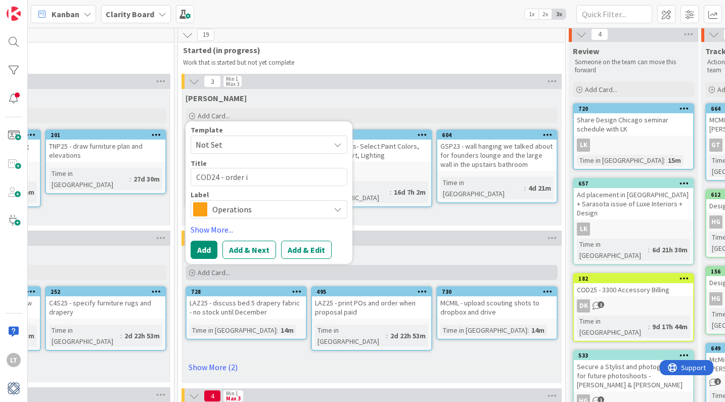
type textarea "COD24 - order it"
type textarea "x"
type textarea "COD24 - order ite"
type textarea "x"
type textarea "COD24 - order item"
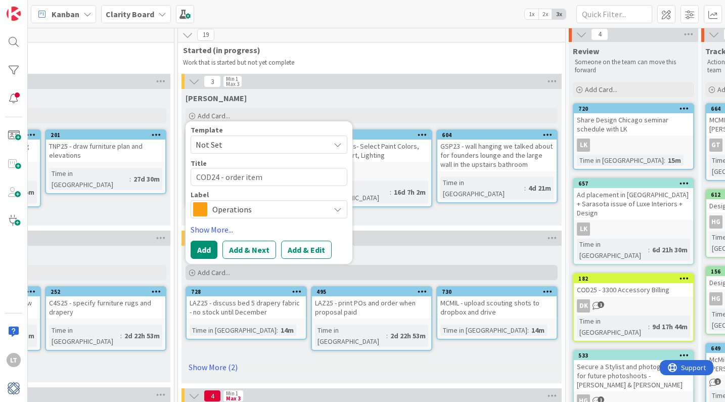
type textarea "x"
type textarea "COD24 - order items"
type textarea "x"
type textarea "COD24 - order items f"
type textarea "x"
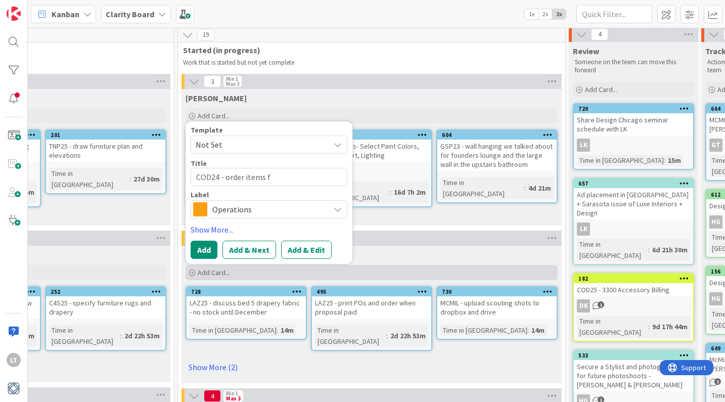
type textarea "COD24 - order items fr"
type textarea "x"
type textarea "COD24 - order items fro"
type textarea "x"
type textarea "COD24 - order items from"
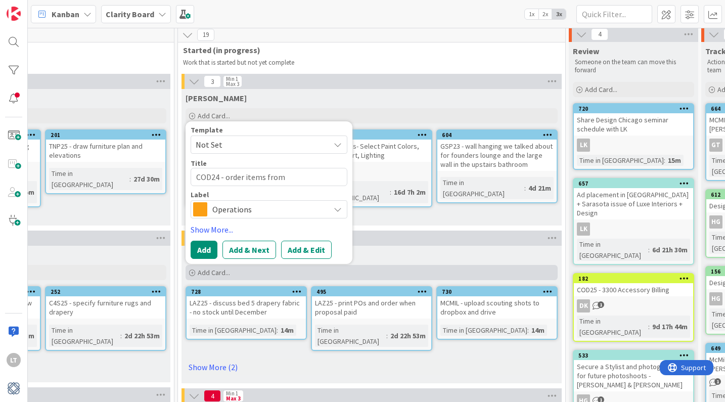
type textarea "x"
type textarea "COD24 - order items from"
type textarea "x"
type textarea "COD24 - order items from l"
type textarea "x"
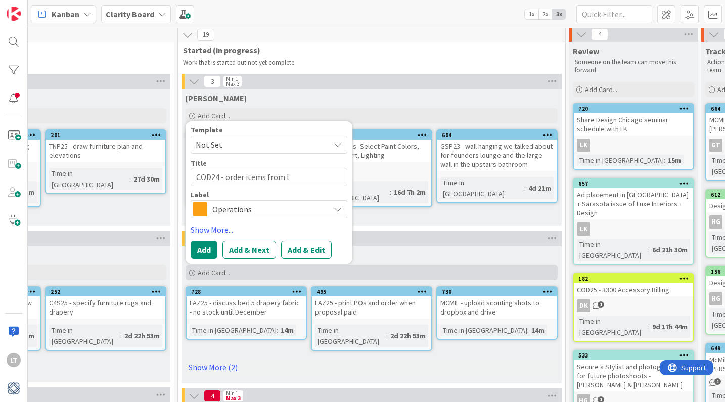
type textarea "COD24 - order items from la"
type textarea "x"
type textarea "COD24 - order items from lat"
type textarea "x"
type textarea "COD24 - order items from late"
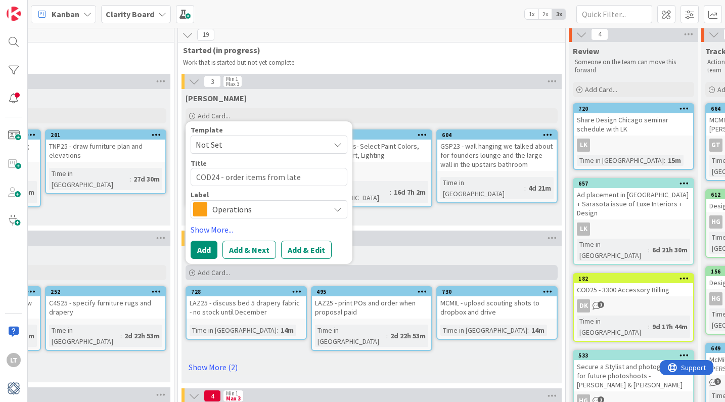
type textarea "x"
type textarea "COD24 - order items from lates"
type textarea "x"
type textarea "COD24 - order items from latest"
type textarea "x"
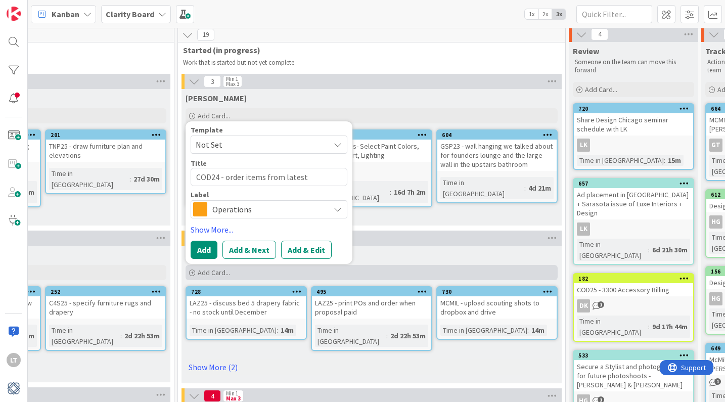
type textarea "COD24 - order items from latest"
type textarea "x"
type textarea "COD24 - order items from latest p"
type textarea "x"
type textarea "COD24 - order items from latest pr"
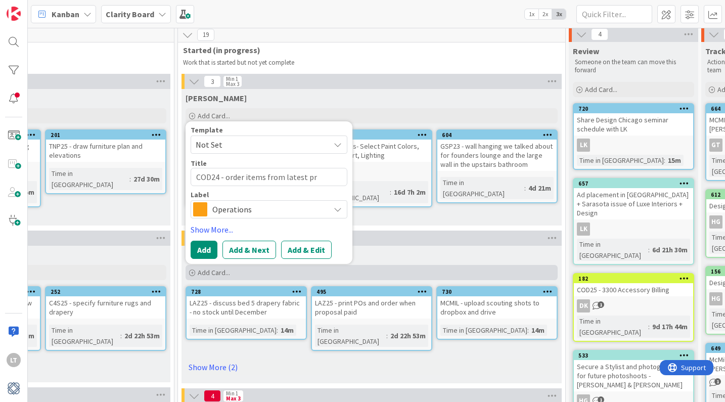
type textarea "x"
type textarea "COD24 - order items from latest pro"
type textarea "x"
type textarea "COD24 - order items from latest prop"
type textarea "x"
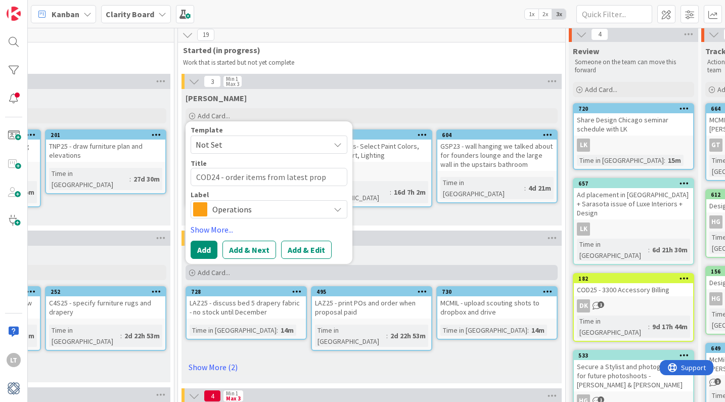
type textarea "COD24 - order items from latest propo"
type textarea "x"
type textarea "COD24 - order items from latest propos"
type textarea "x"
type textarea "COD24 - order items from latest proposa"
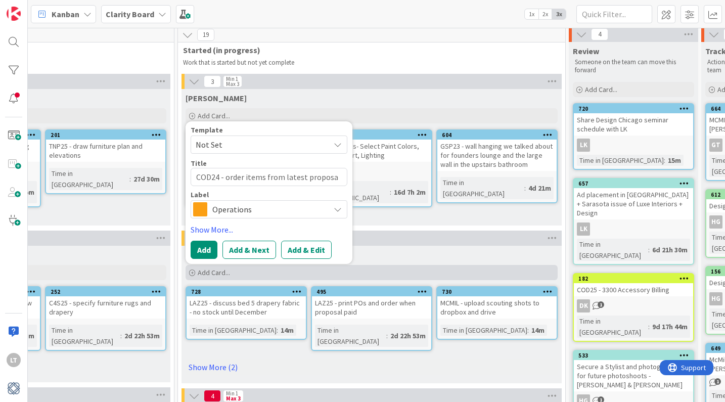
type textarea "x"
type textarea "COD24 - order items from latest proposal"
type textarea "x"
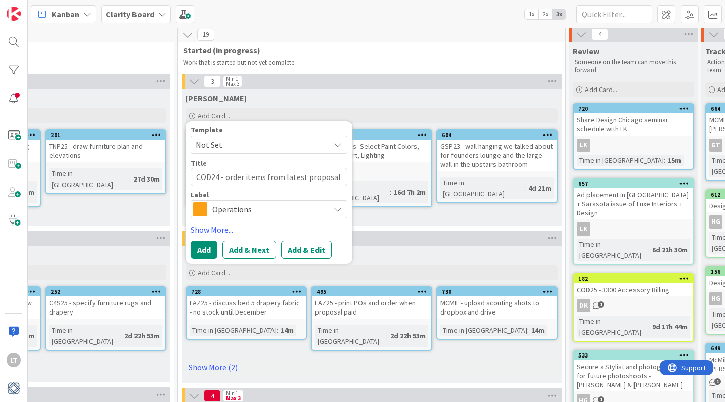
type textarea "COD24 - order items from latest proposal"
click at [250, 207] on span "Operations" at bounding box center [268, 209] width 112 height 14
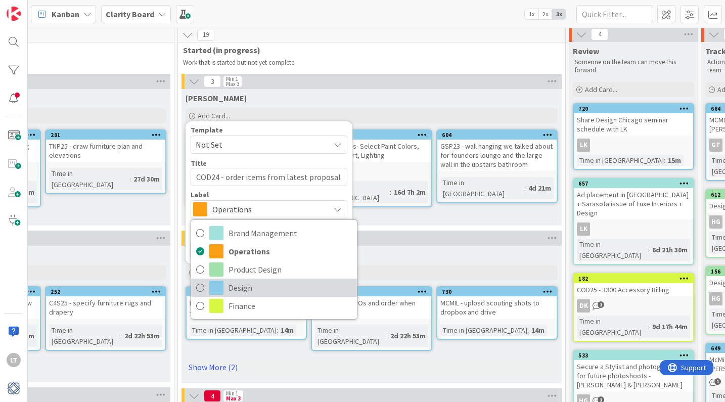
click at [209, 282] on link "Design" at bounding box center [274, 287] width 166 height 18
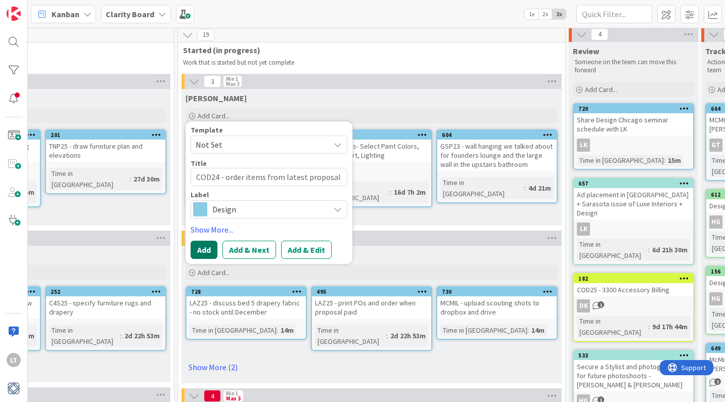
click at [202, 249] on button "Add" at bounding box center [204, 250] width 27 height 18
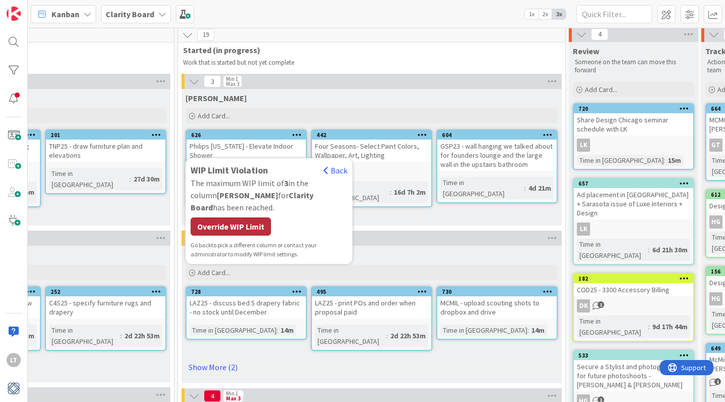
click at [245, 226] on div "Override WIP Limit" at bounding box center [231, 226] width 80 height 18
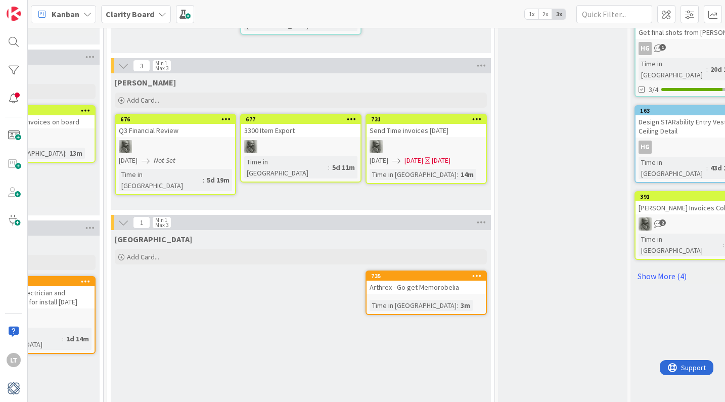
scroll to position [678, 965]
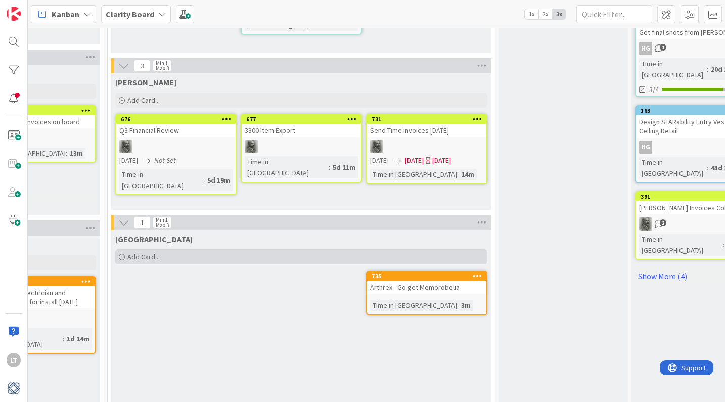
click at [165, 249] on div "Add Card..." at bounding box center [301, 256] width 372 height 15
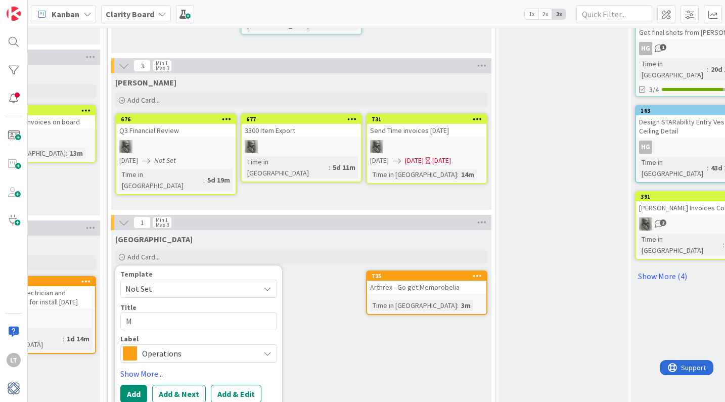
type textarea "x"
type textarea "M"
type textarea "x"
type textarea "MCM"
type textarea "x"
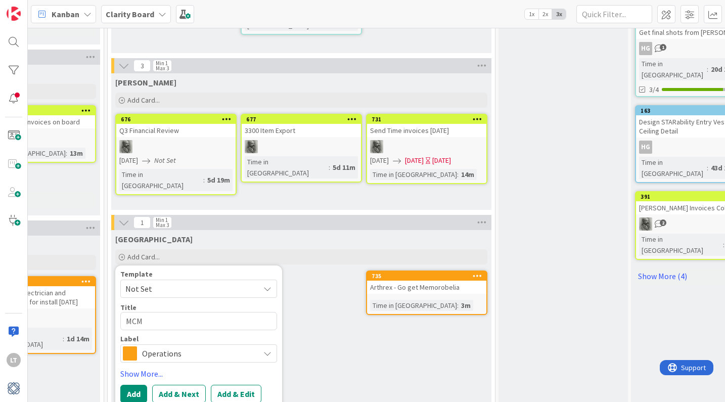
type textarea "MCMI"
type textarea "x"
type textarea "MCMIK"
type textarea "x"
type textarea "MCMI"
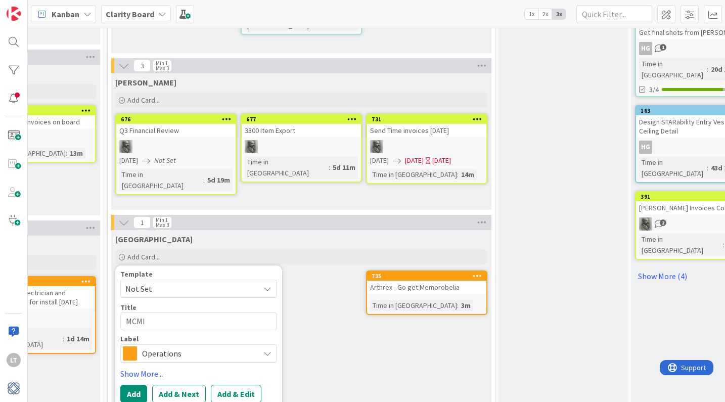
type textarea "x"
type textarea "MCMIL"
type textarea "x"
type textarea "MCMIL"
type textarea "x"
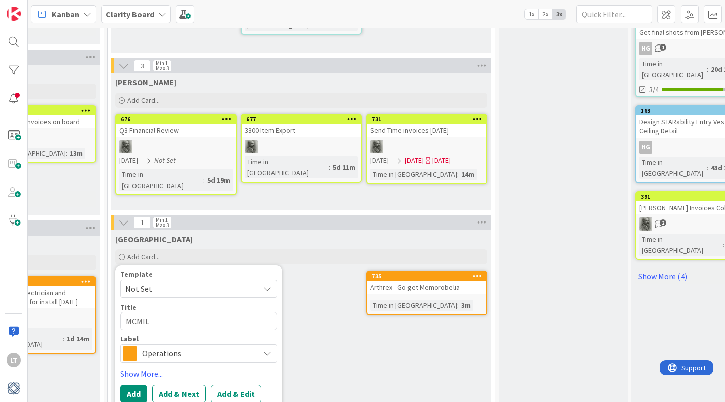
type textarea "MCMIL -"
type textarea "x"
type textarea "MCMIL -"
type textarea "x"
type textarea "MCMIL - g"
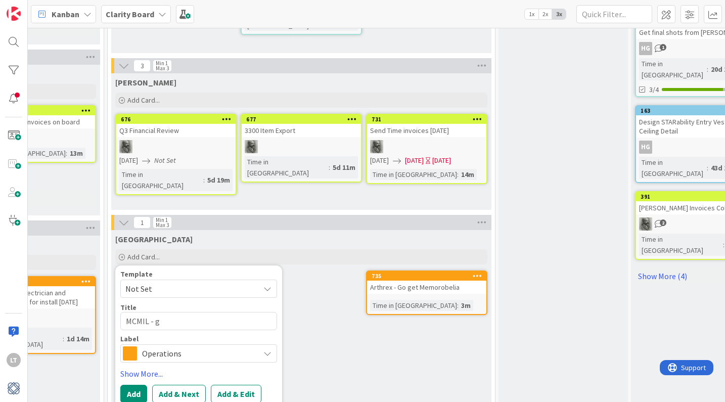
type textarea "x"
type textarea "MCMIL - ge"
type textarea "x"
type textarea "MCMIL - get"
type textarea "x"
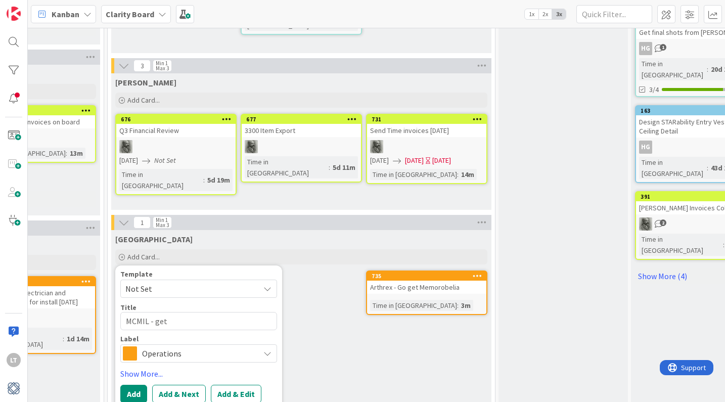
type textarea "MCMIL - get"
type textarea "x"
type textarea "MCMIL - get ou"
type textarea "x"
type textarea "MCMIL - get out"
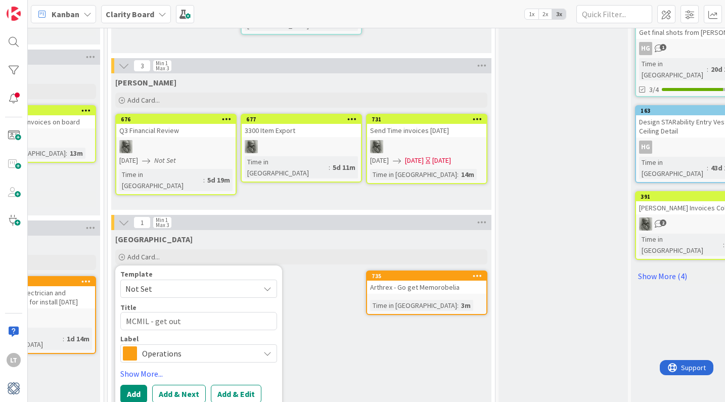
type textarea "x"
type textarea "MCMIL - get outd"
type textarea "x"
type textarea "MCMIL - get outdo"
type textarea "x"
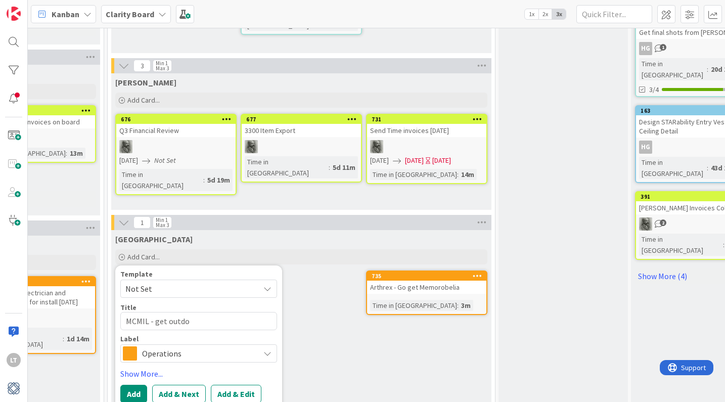
type textarea "MCMIL - get outdoo"
type textarea "x"
type textarea "MCMIL - get outdoor"
type textarea "x"
type textarea "MCMIL - get outdoor."
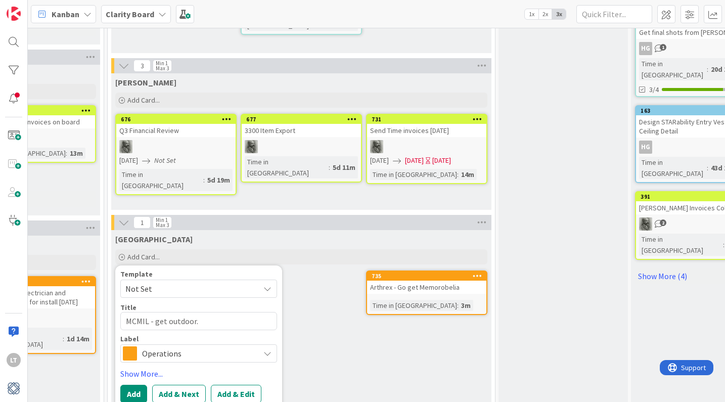
type textarea "x"
type textarea "MCMIL - get outdoor. f"
type textarea "x"
type textarea "MCMIL - get outdoor. fu"
type textarea "x"
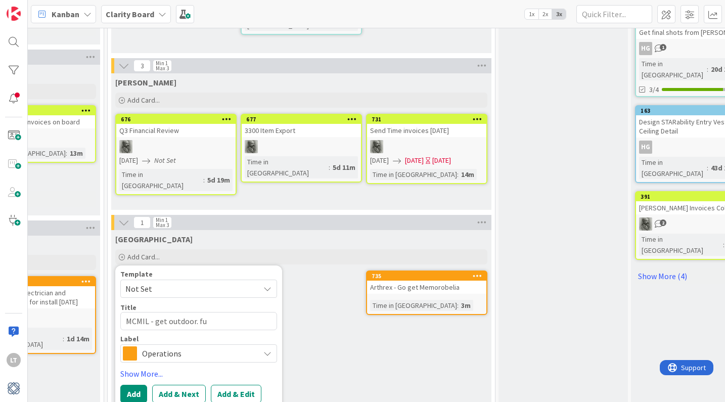
type textarea "MCMIL - get outdoor. fur"
type textarea "x"
type textarea "MCMIL - get outdoor. fu"
type textarea "x"
type textarea "MCMIL - get outdoor. f"
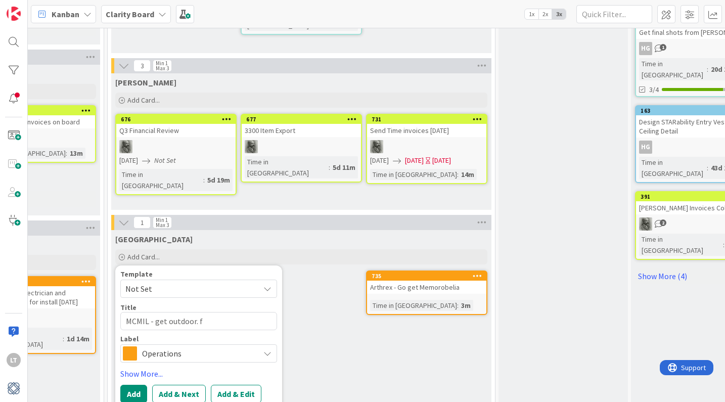
type textarea "x"
type textarea "MCMIL - get outdoor."
type textarea "x"
type textarea "MCMIL - get outdoor."
type textarea "x"
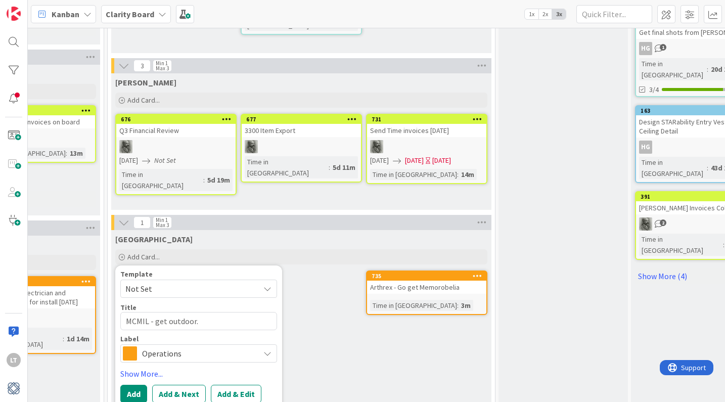
type textarea "MCMIL - get outdoor"
type textarea "x"
type textarea "MCMIL - get outdoor"
type textarea "x"
type textarea "MCMIL - get outdoor f"
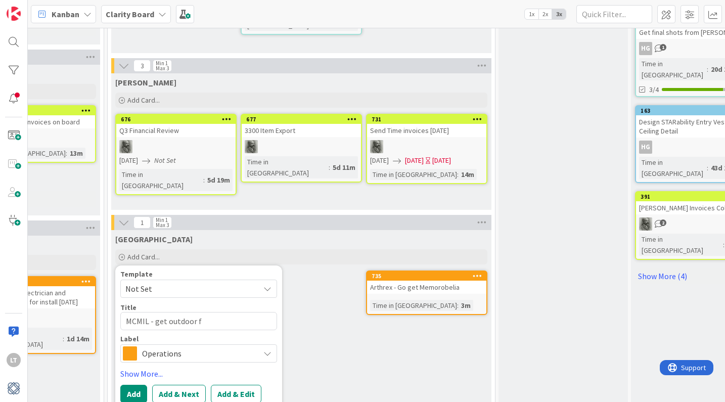
type textarea "x"
type textarea "MCMIL - get outdoor fu"
type textarea "x"
type textarea "MCMIL - get outdoor fur"
type textarea "x"
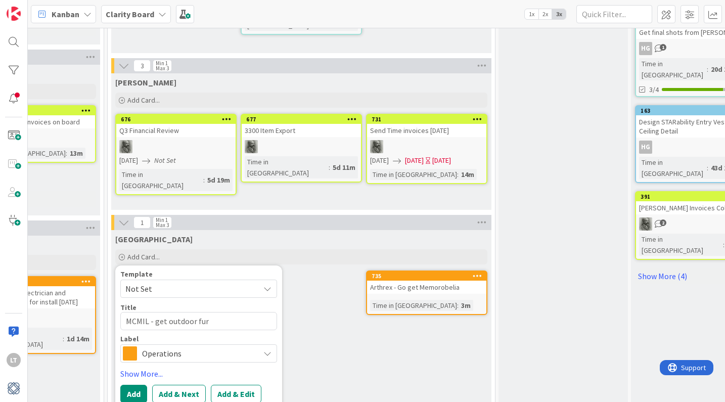
type textarea "MCMIL - get outdoor furt"
type textarea "x"
type textarea "MCMIL - get outdoor furtn"
type textarea "x"
type textarea "MCMIL - get outdoor furtni"
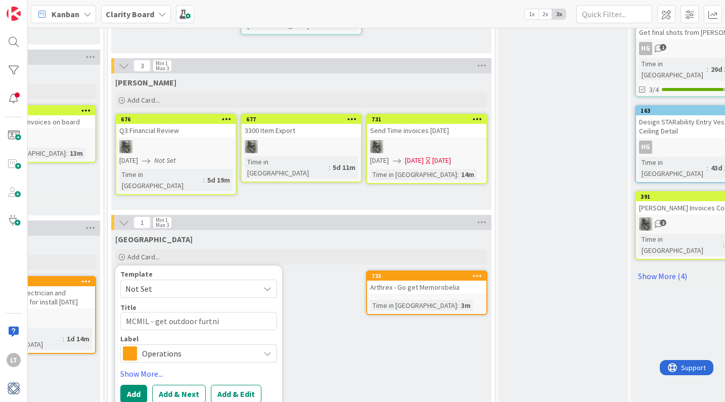
type textarea "x"
type textarea "MCMIL - get outdoor furtnit"
type textarea "x"
type textarea "MCMIL - get outdoor furtni"
type textarea "x"
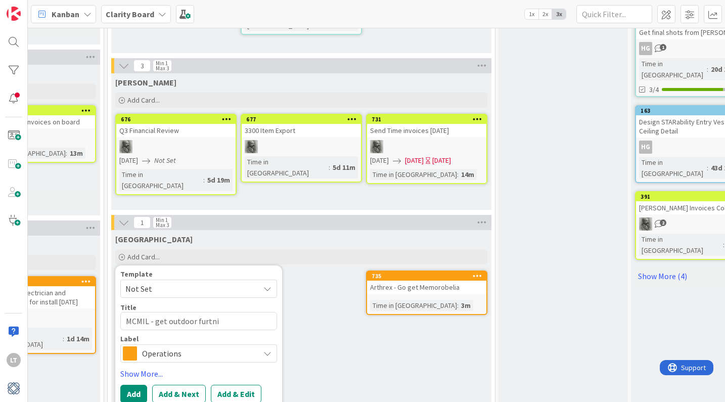
type textarea "MCMIL - get outdoor furtn"
type textarea "x"
type textarea "MCMIL - get outdoor furt"
type textarea "x"
type textarea "MCMIL - get outdoor fur"
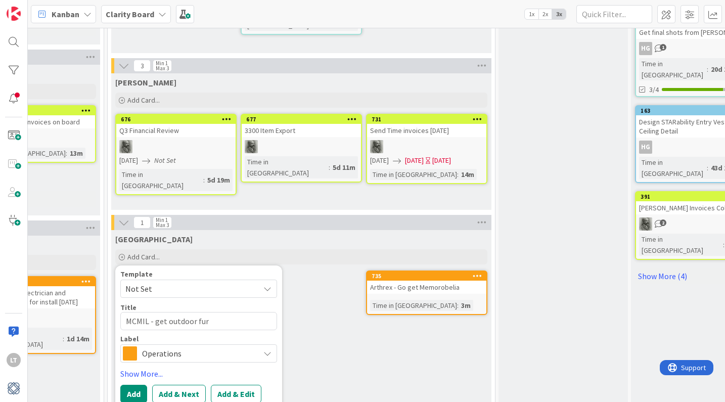
type textarea "x"
type textarea "MCMIL - get outdoor furn"
type textarea "x"
type textarea "MCMIL - get outdoor furni"
type textarea "x"
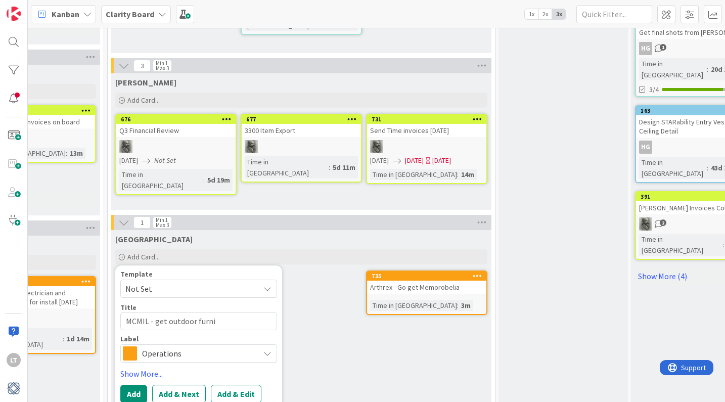
type textarea "MCMIL - get outdoor furnit"
type textarea "x"
type textarea "MCMIL - get outdoor furnitr"
type textarea "x"
type textarea "MCMIL - get outdoor furnitru"
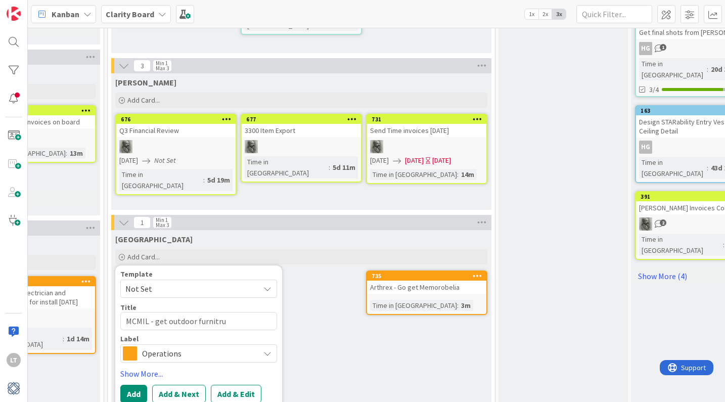
type textarea "x"
type textarea "MCMIL - get outdoor furnitr"
type textarea "x"
type textarea "MCMIL - get outdoor furnit"
type textarea "x"
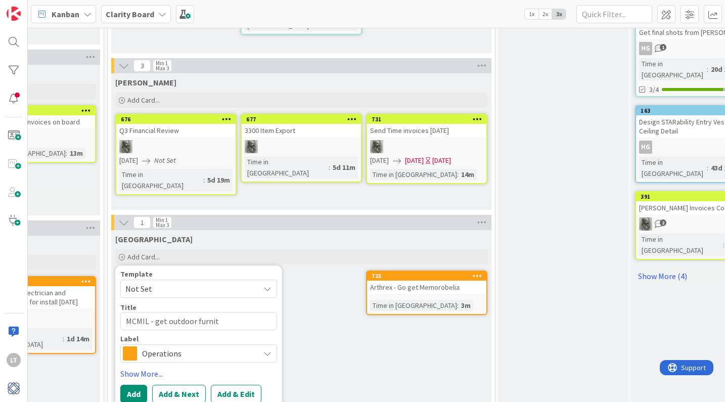
type textarea "MCMIL - get outdoor furnitu"
click at [130, 385] on button "Add" at bounding box center [133, 394] width 27 height 18
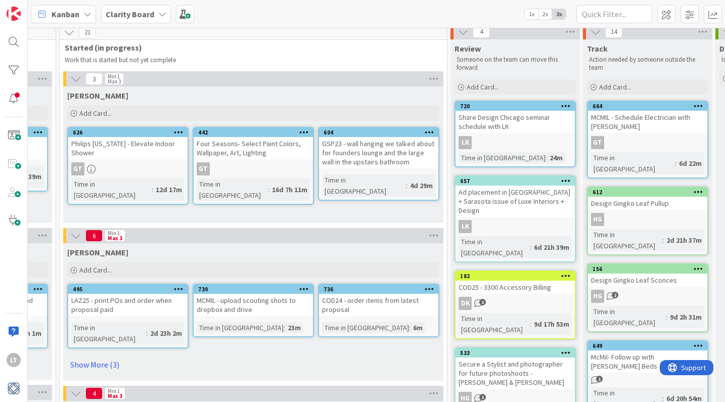
scroll to position [6, 1013]
click at [97, 356] on link "Show More (3)" at bounding box center [254, 364] width 372 height 16
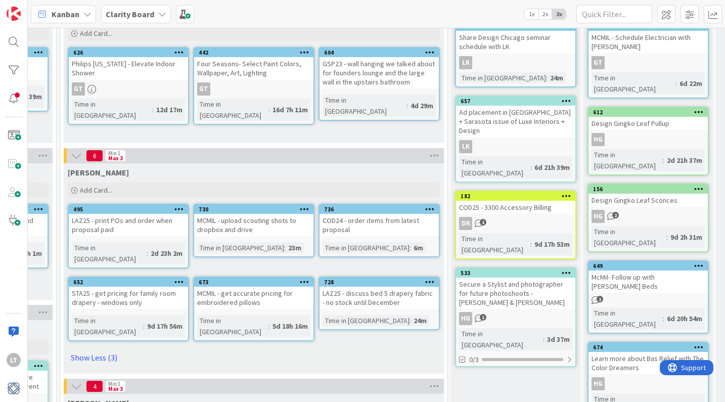
scroll to position [97, 1013]
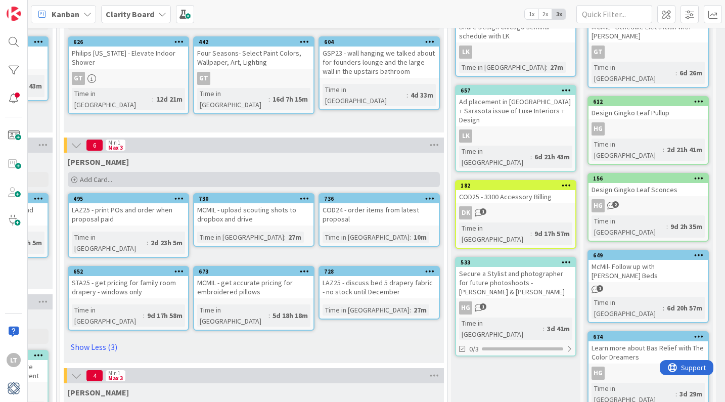
click at [98, 177] on span "Add Card..." at bounding box center [96, 179] width 32 height 9
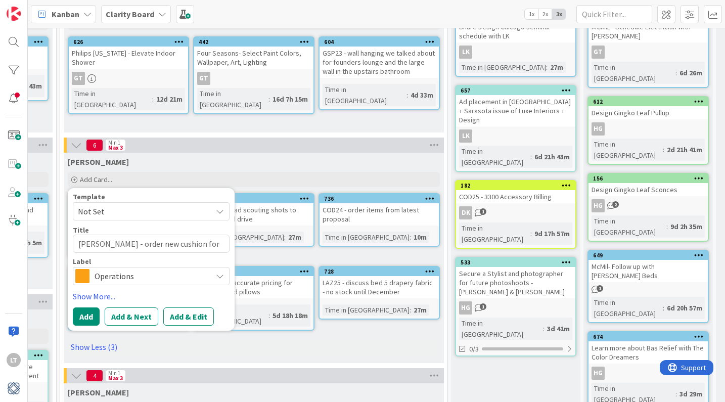
click at [118, 277] on span "Operations" at bounding box center [150, 276] width 112 height 14
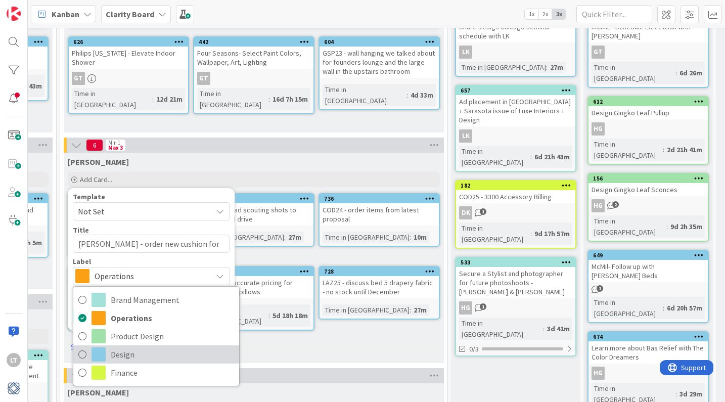
click at [90, 351] on link "Design" at bounding box center [156, 354] width 166 height 18
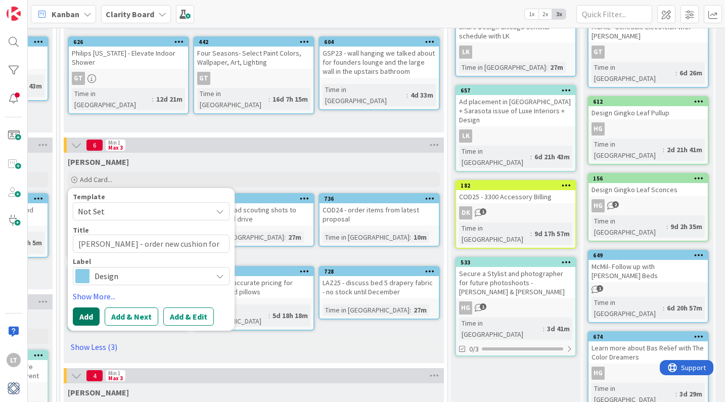
click at [89, 313] on button "Add" at bounding box center [86, 316] width 27 height 18
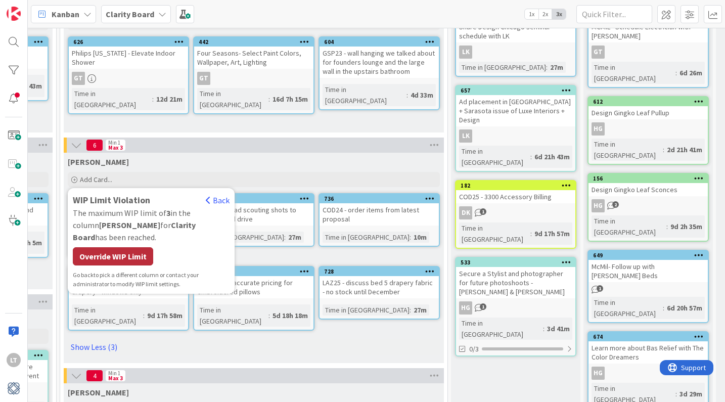
click at [132, 247] on div "Override WIP Limit" at bounding box center [113, 256] width 80 height 18
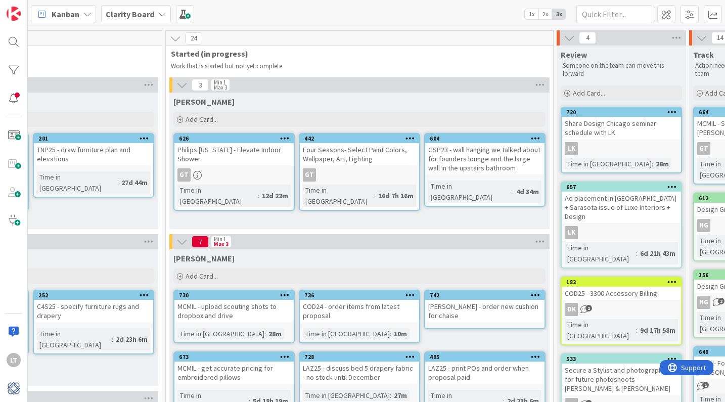
scroll to position [0, 901]
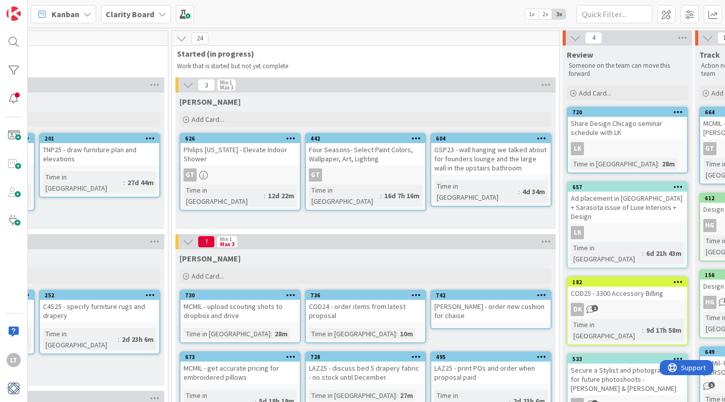
click at [185, 37] on icon at bounding box center [181, 38] width 11 height 11
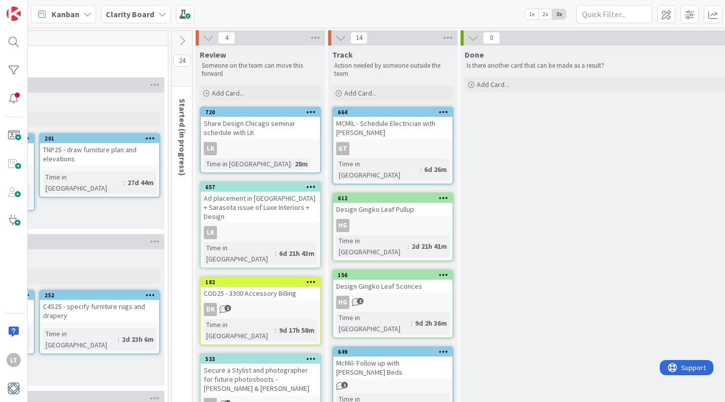
click at [185, 37] on icon at bounding box center [181, 40] width 11 height 11
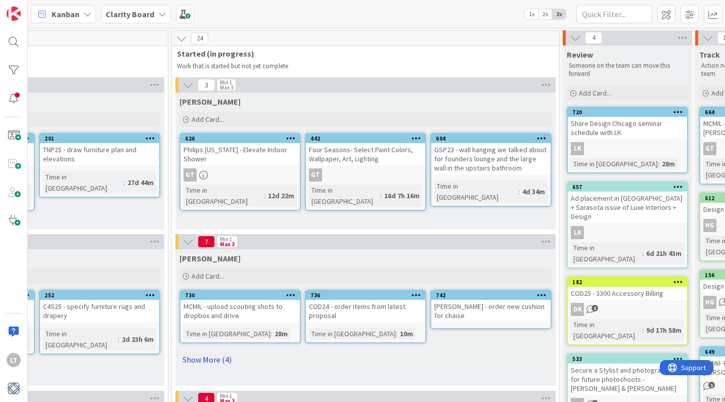
click at [187, 359] on link "Show More (4)" at bounding box center [365, 359] width 372 height 16
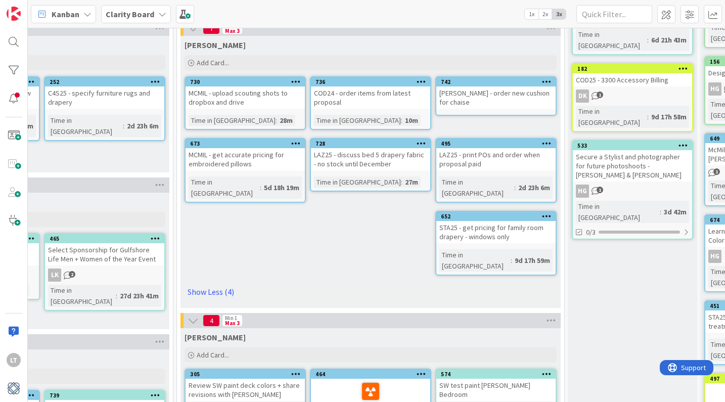
scroll to position [211, 896]
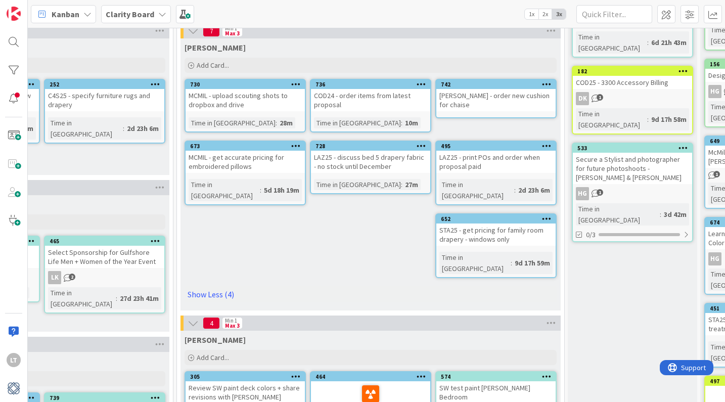
click at [485, 160] on div "LAZ25 - print POs and order when proposal paid" at bounding box center [495, 162] width 119 height 22
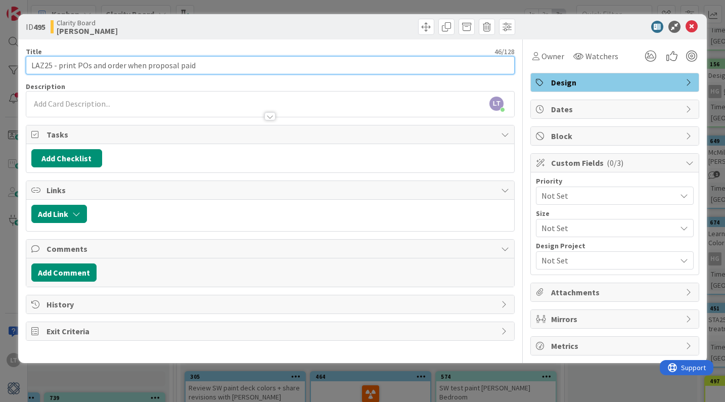
click at [91, 66] on input "LAZ25 - print POs and order when proposal paid" at bounding box center [270, 65] width 489 height 18
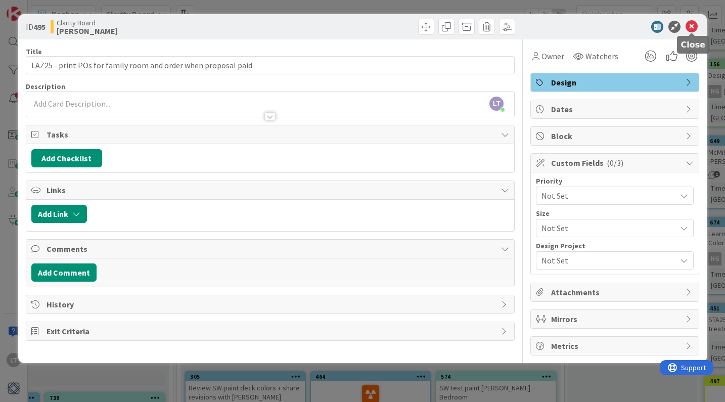
click at [692, 24] on icon at bounding box center [691, 27] width 12 height 12
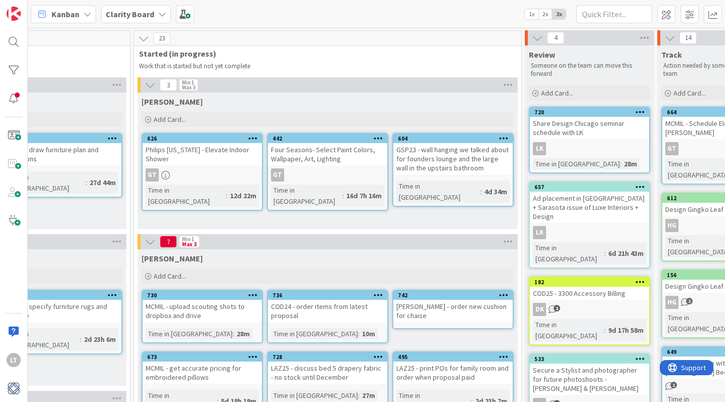
scroll to position [0, 939]
